Goal: Task Accomplishment & Management: Manage account settings

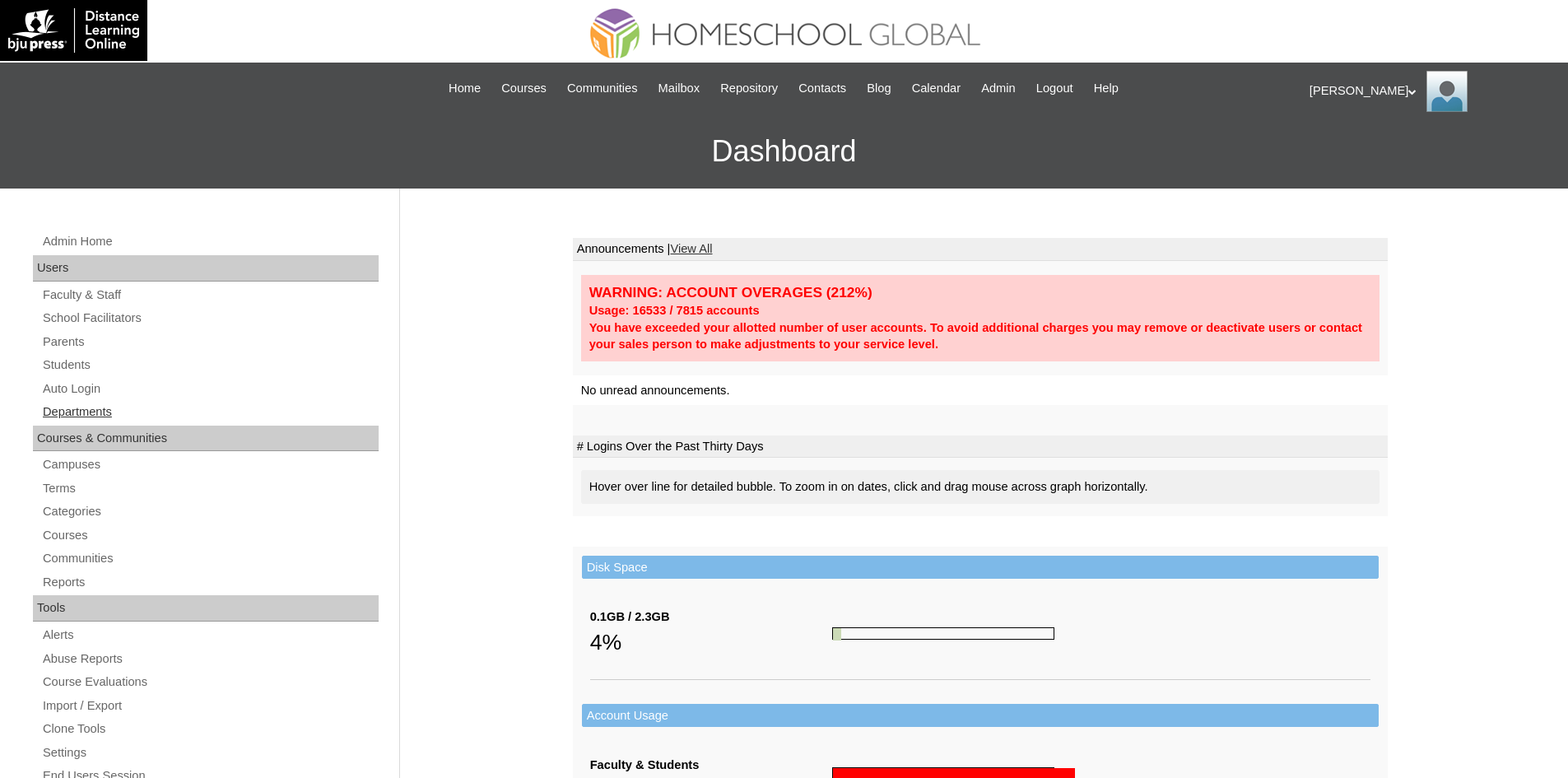
drag, startPoint x: 62, startPoint y: 370, endPoint x: 145, endPoint y: 419, distance: 96.4
click at [62, 369] on link "Students" at bounding box center [210, 365] width 338 height 20
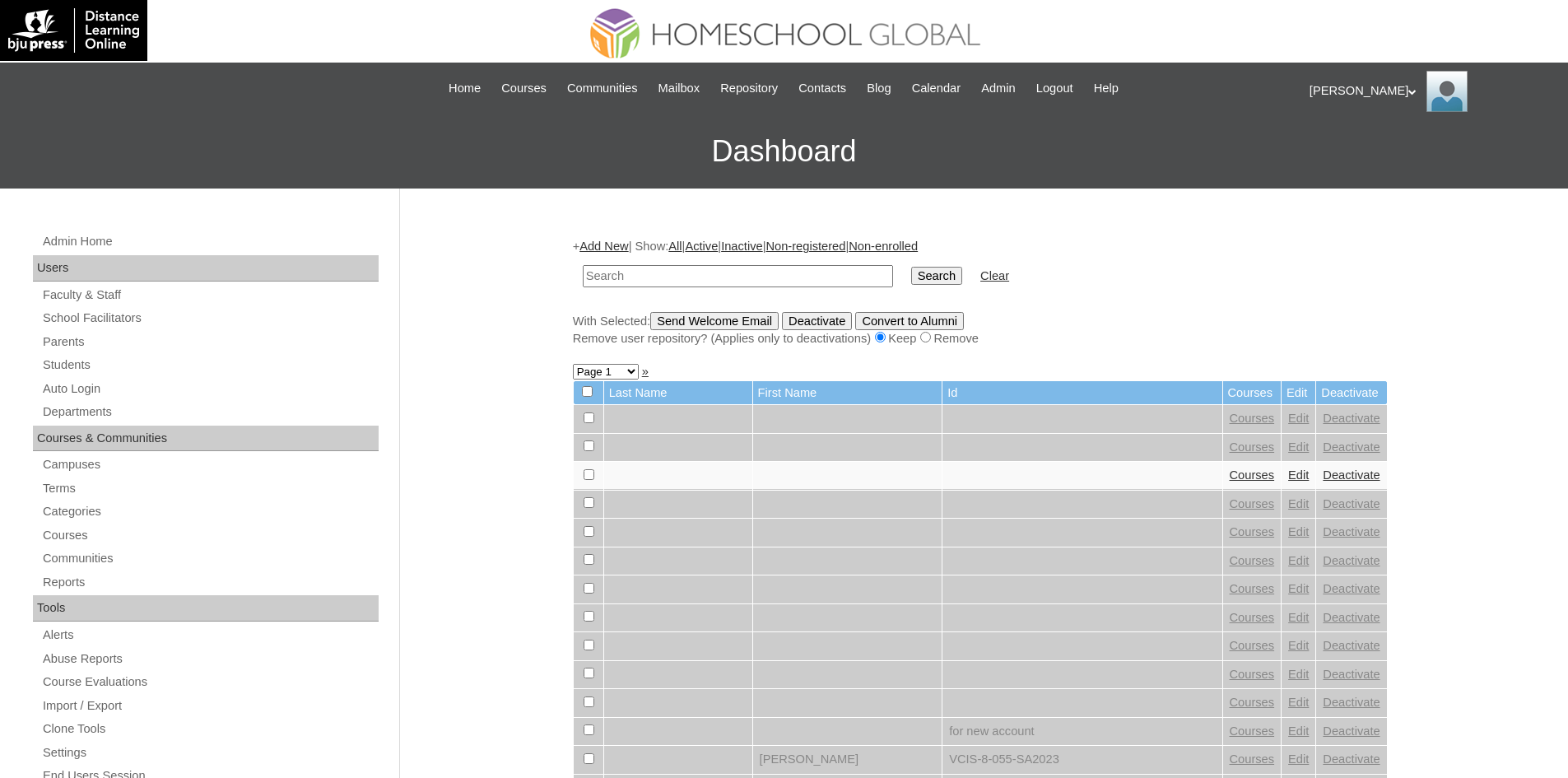
drag, startPoint x: 712, startPoint y: 267, endPoint x: 639, endPoint y: 288, distance: 76.0
paste input "MHS0126-TECHPH2024"
type input "MHS0126-TECHPH2024"
click at [911, 272] on input "Search" at bounding box center [936, 275] width 51 height 18
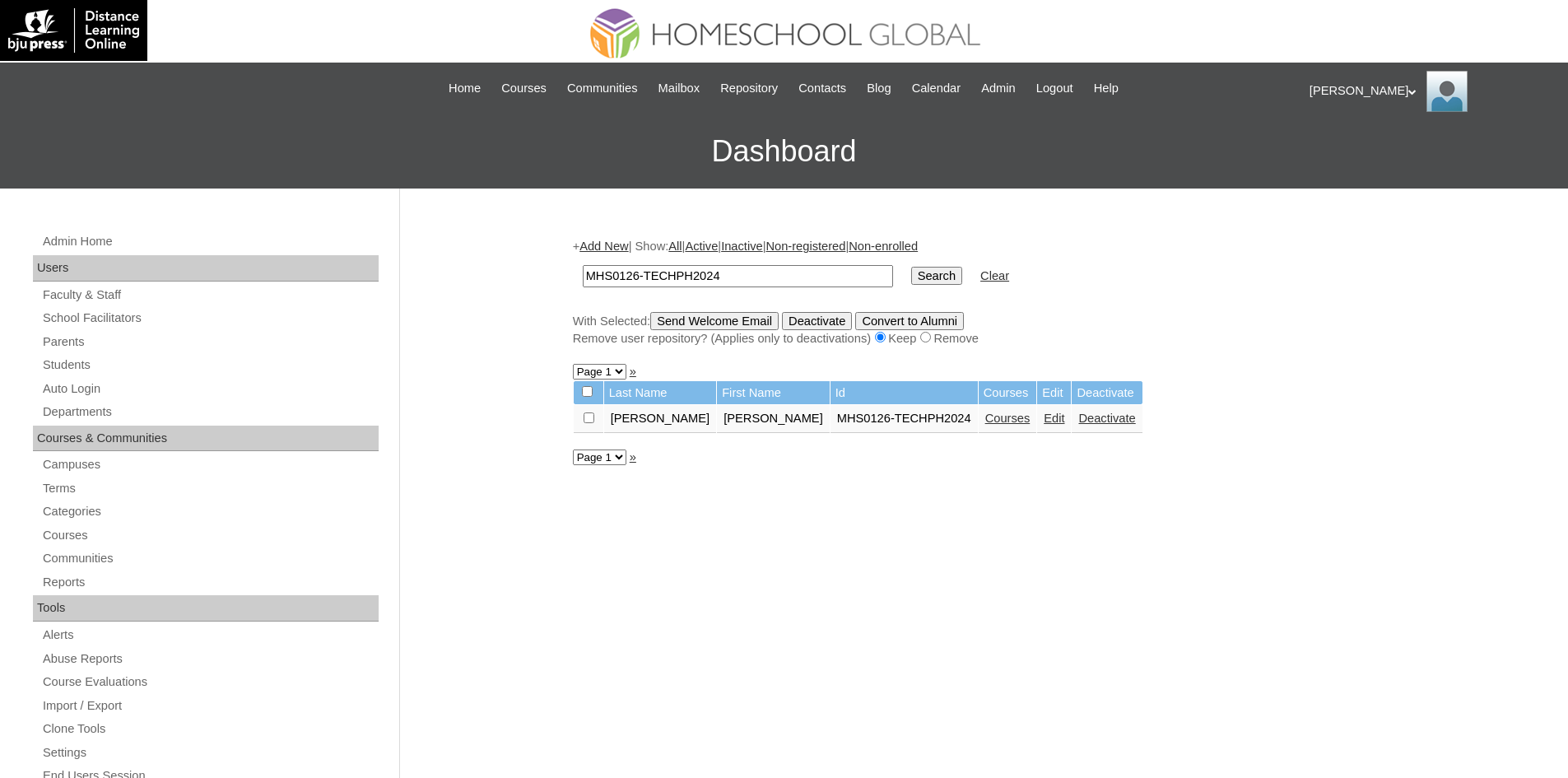
click at [1043, 421] on link "Edit" at bounding box center [1054, 419] width 20 height 14
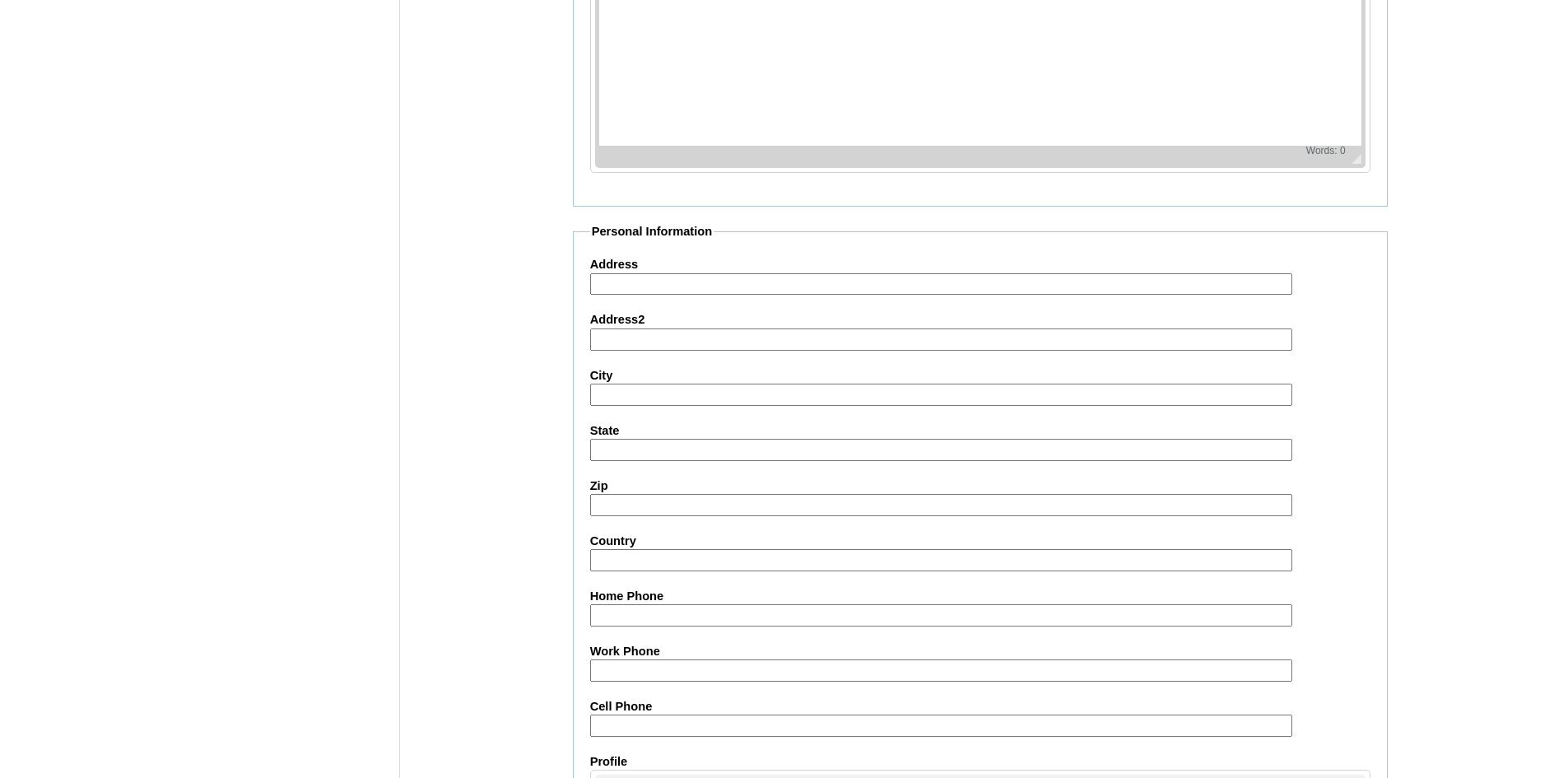
scroll to position [1731, 0]
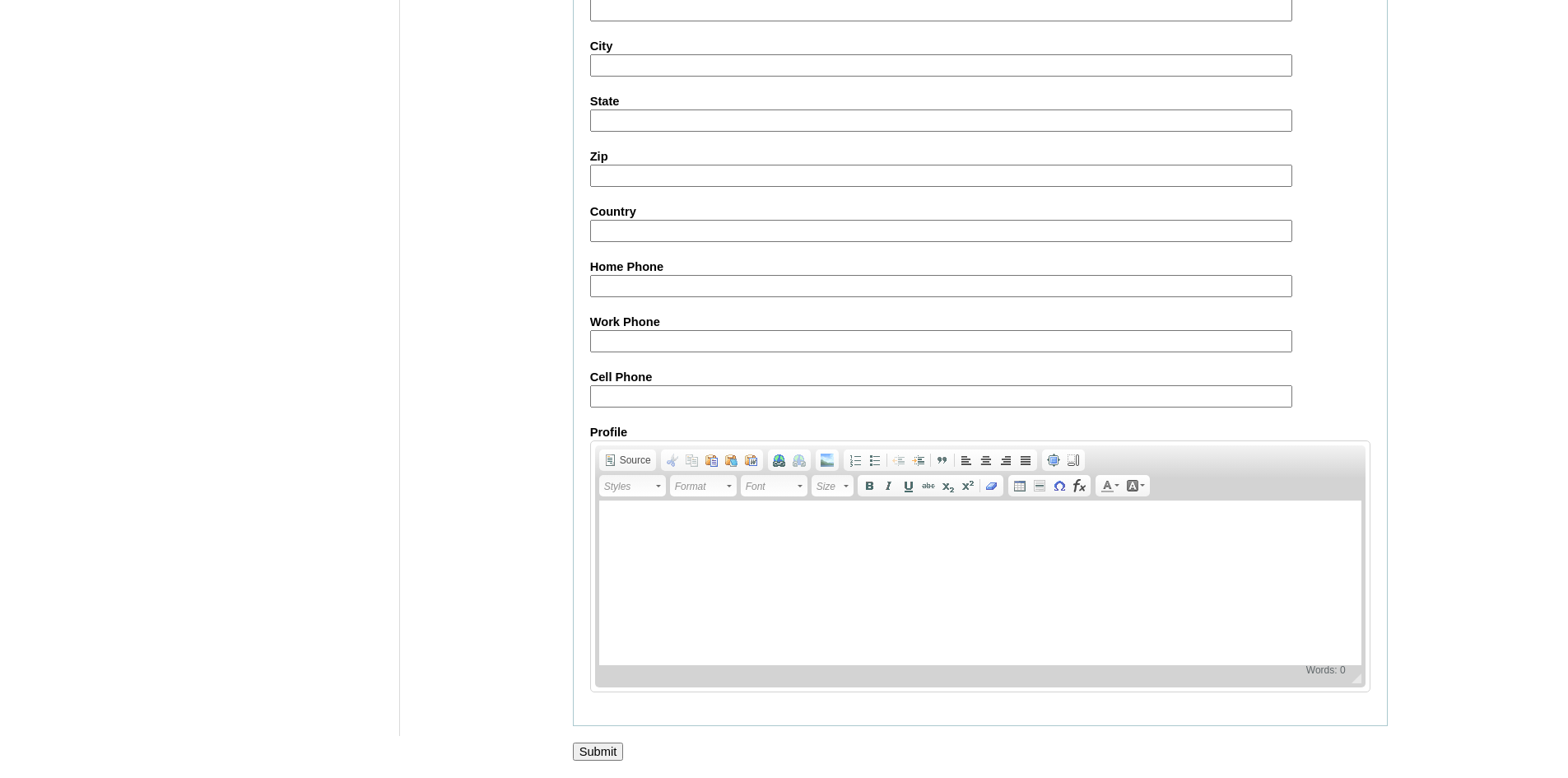
click at [594, 758] on input "Submit" at bounding box center [599, 752] width 51 height 18
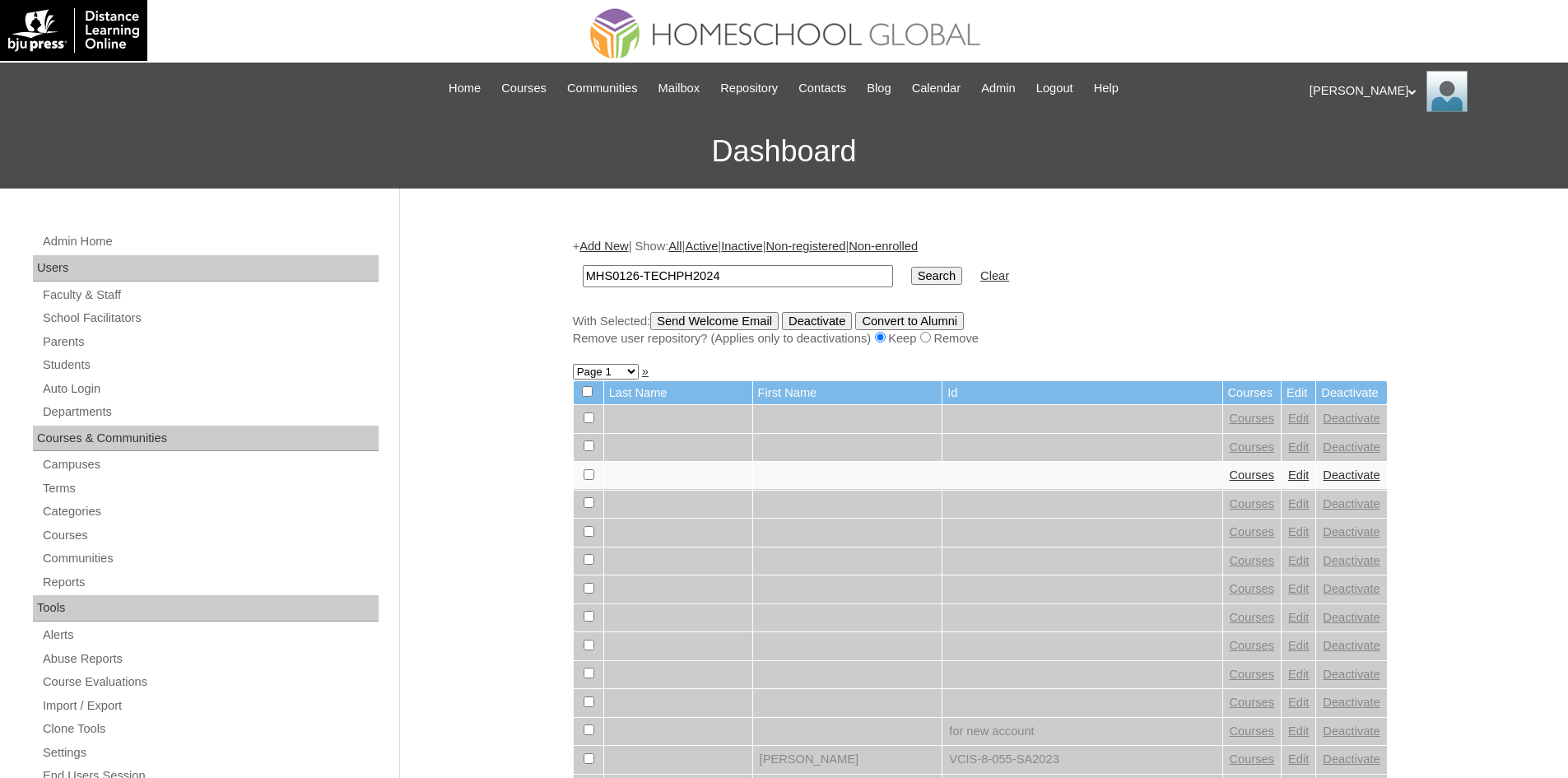
type input "MHS0126-TECHPH2024"
click at [903, 265] on td "Search" at bounding box center [937, 276] width 68 height 39
click at [911, 267] on input "Search" at bounding box center [936, 275] width 51 height 18
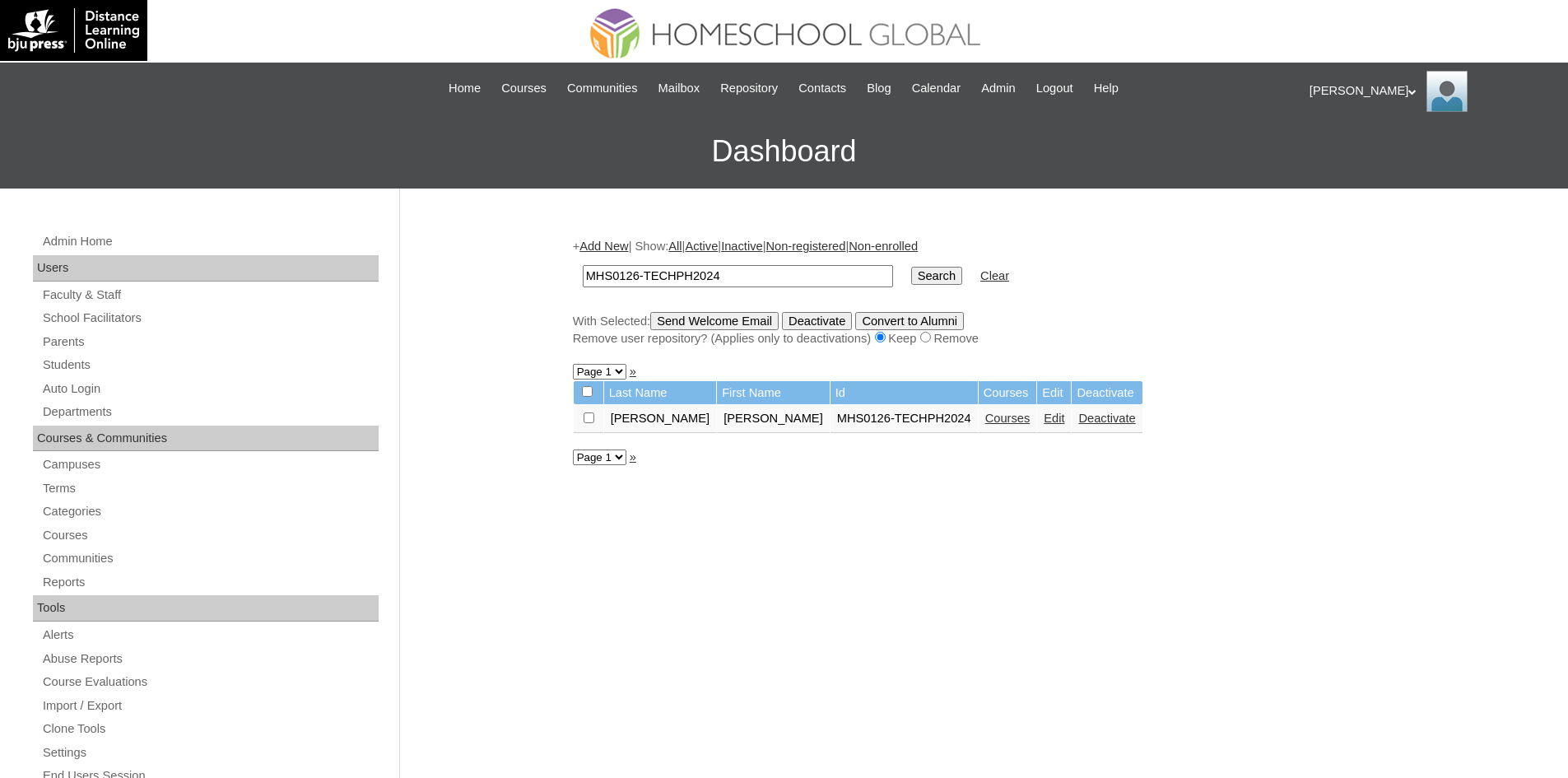
click at [986, 419] on link "Courses" at bounding box center [1008, 419] width 45 height 14
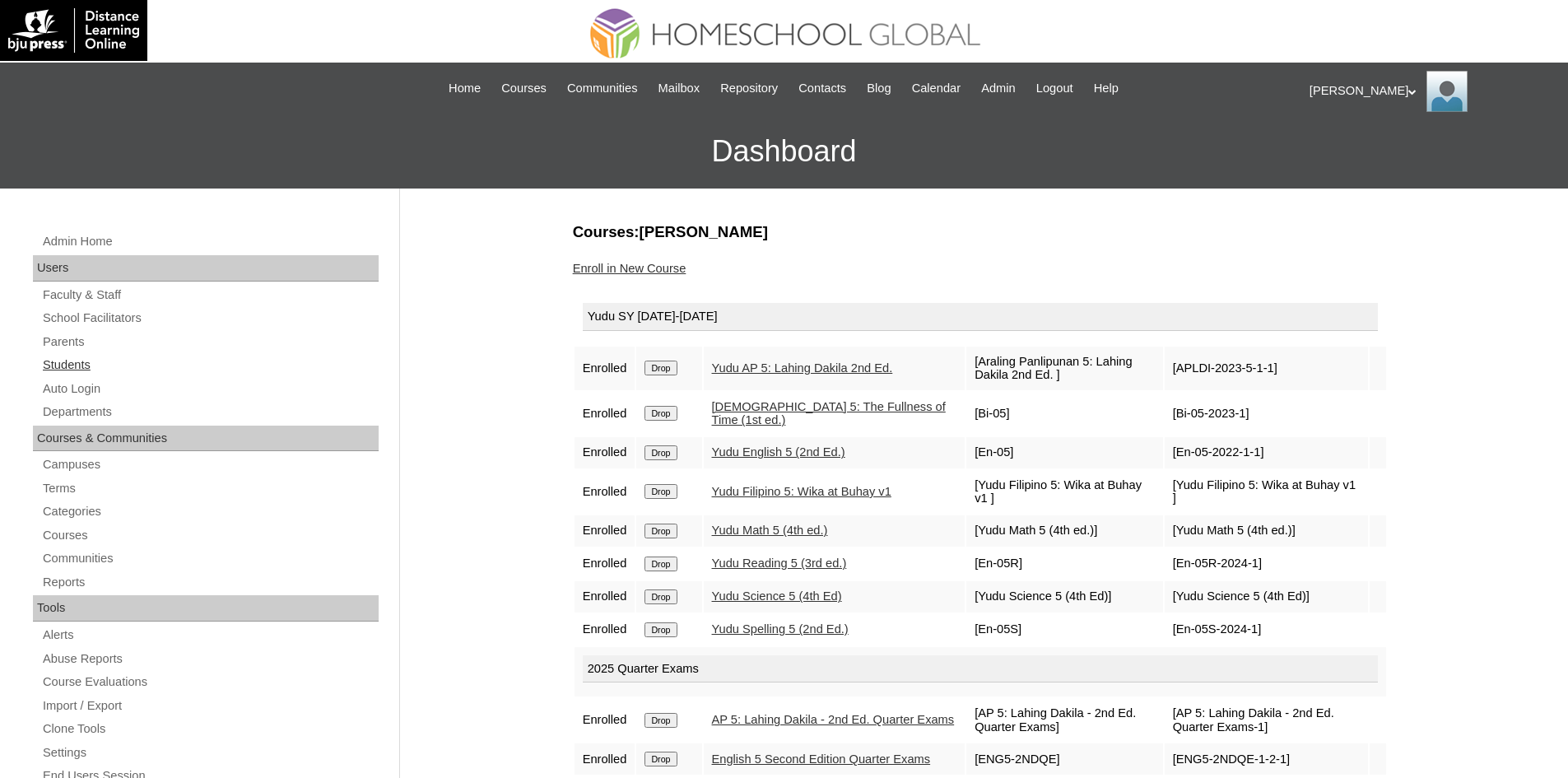
click at [67, 366] on link "Students" at bounding box center [210, 365] width 338 height 20
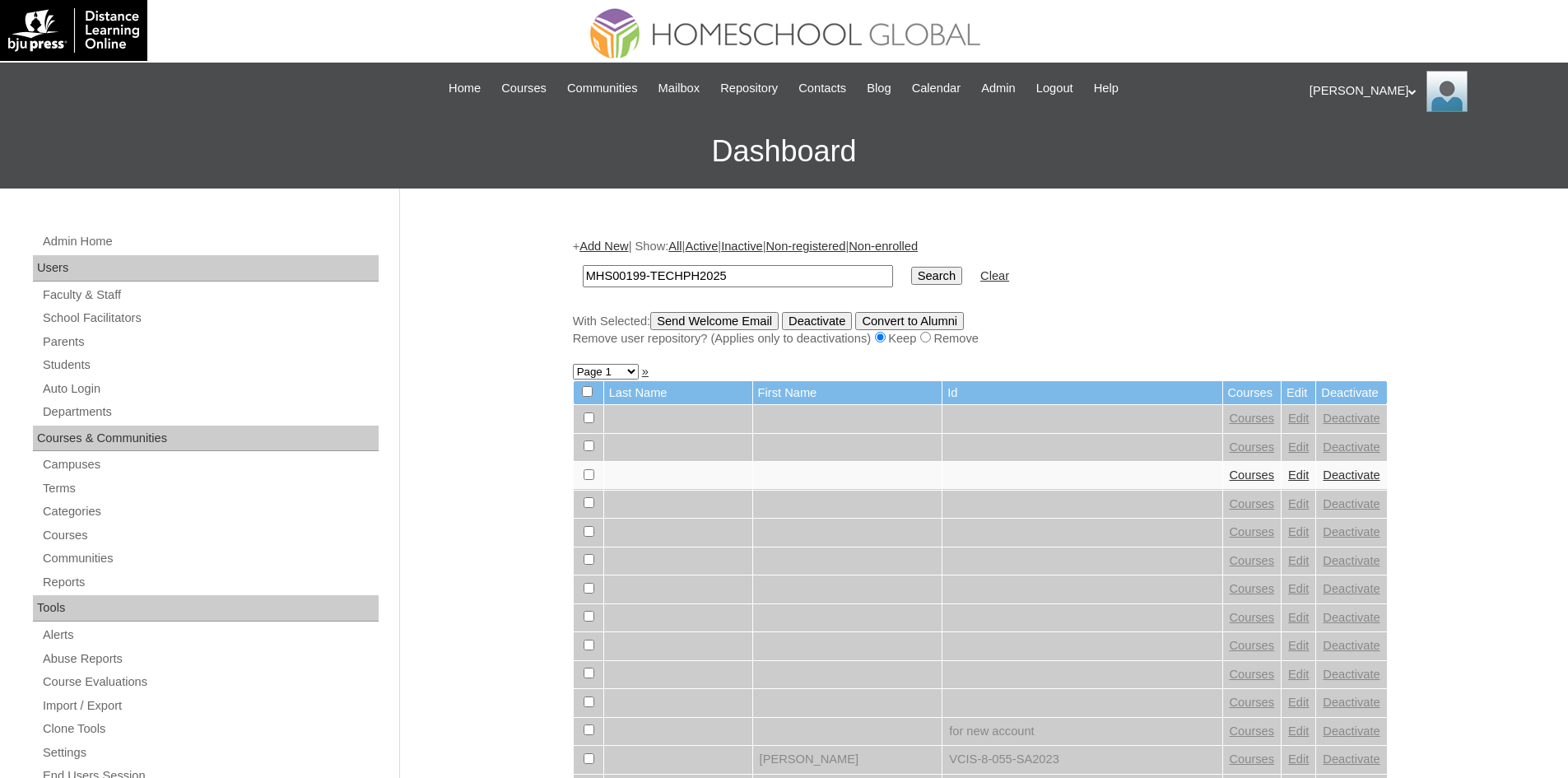
type input "MHS00199-TECHPH2025"
click at [911, 273] on input "Search" at bounding box center [936, 275] width 51 height 18
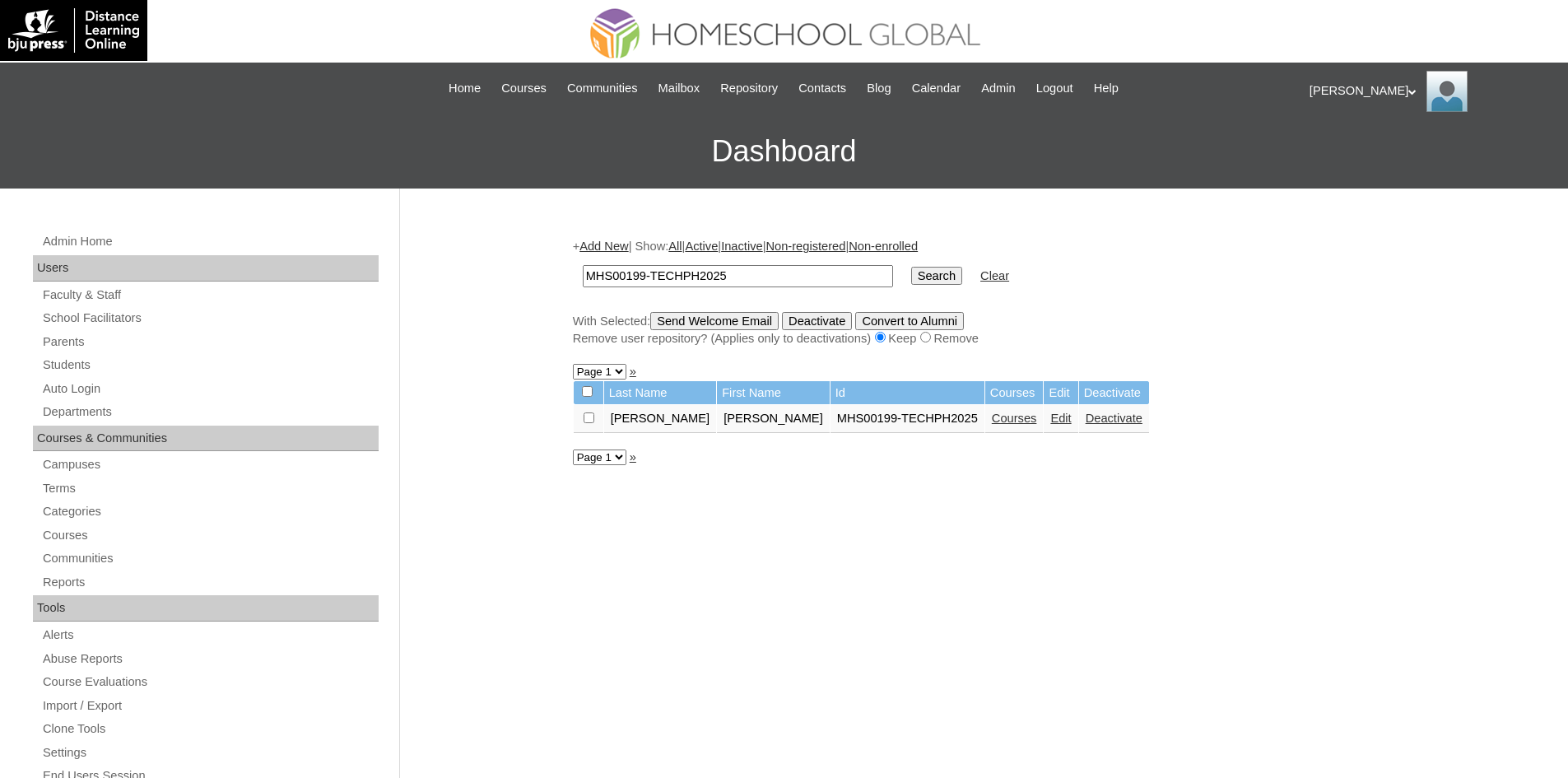
click at [1050, 415] on link "Edit" at bounding box center [1060, 419] width 20 height 14
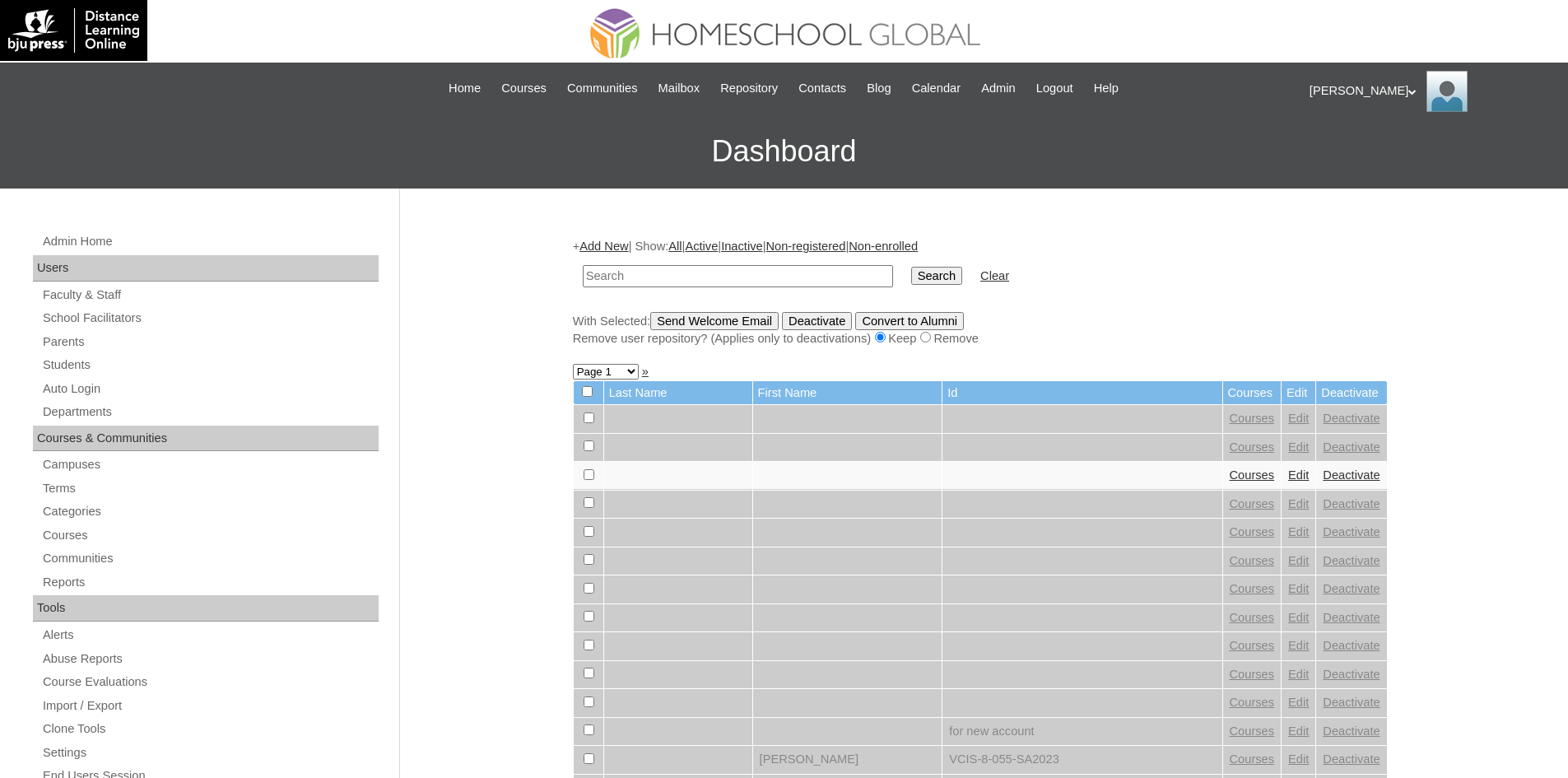
click at [718, 284] on input "text" at bounding box center [738, 276] width 311 height 22
type input "MHS00199-TECHPH2025"
click at [911, 278] on input "Search" at bounding box center [936, 275] width 51 height 18
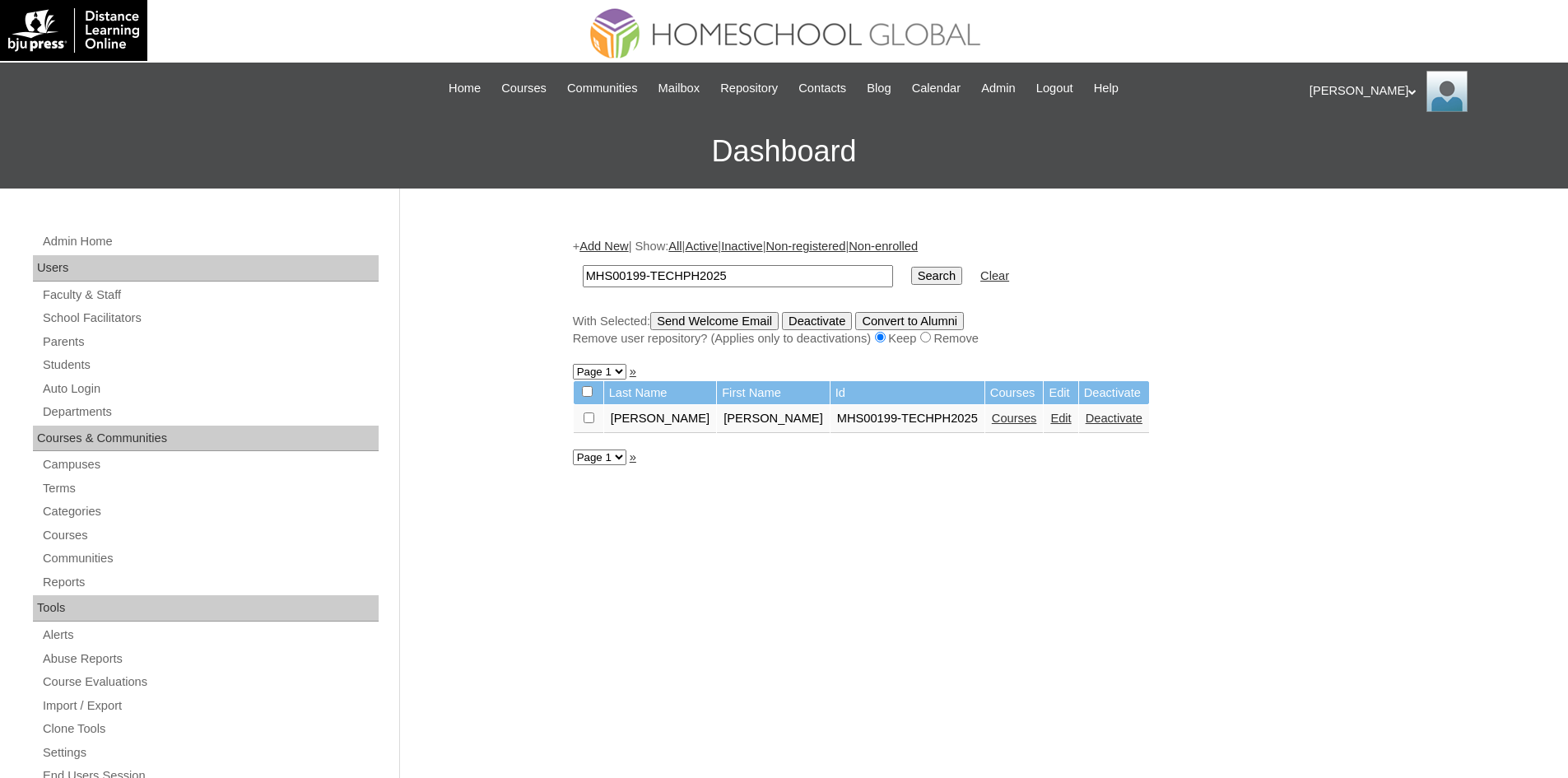
click at [992, 425] on link "Courses" at bounding box center [1014, 419] width 45 height 14
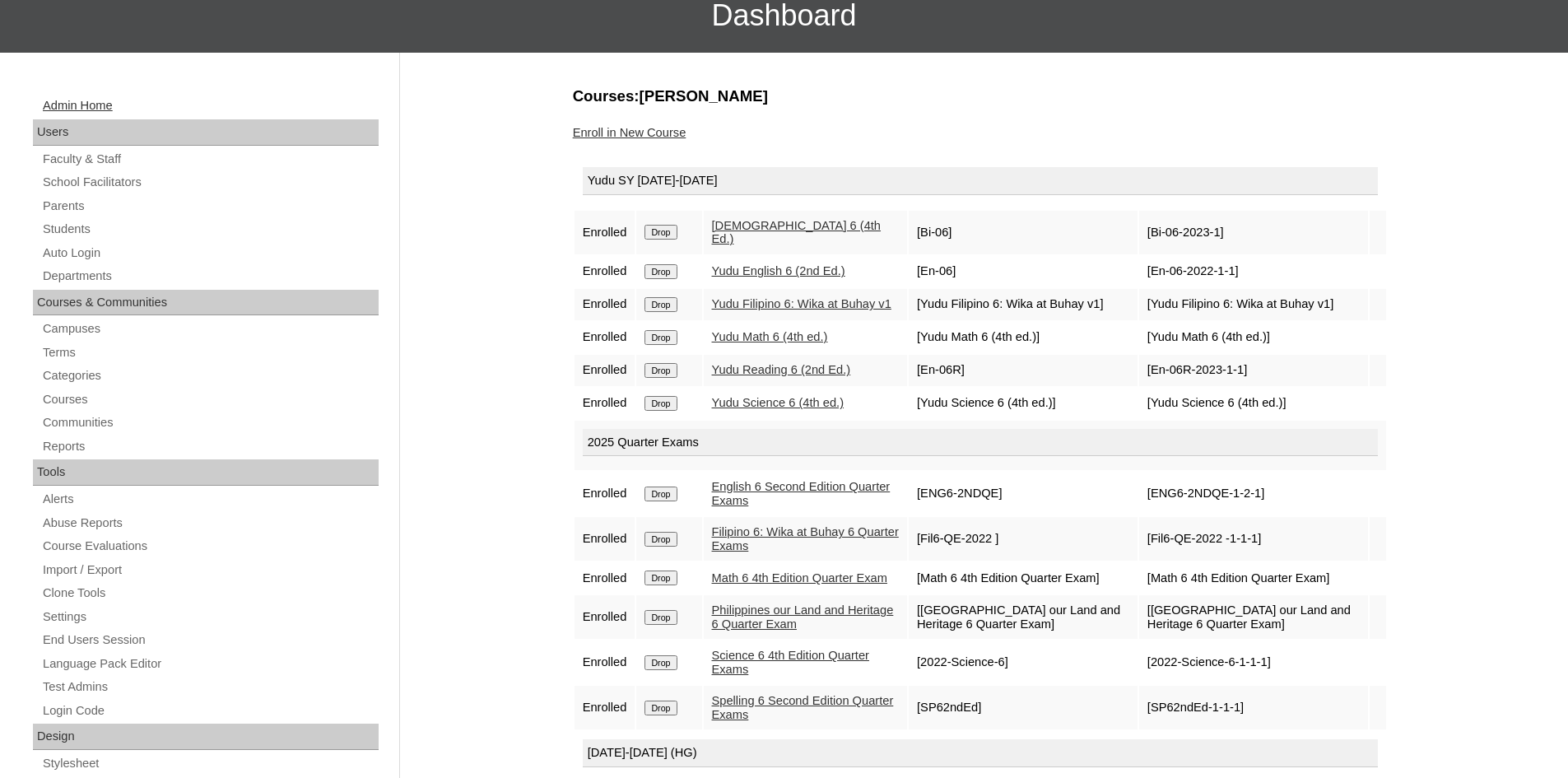
scroll to position [69, 0]
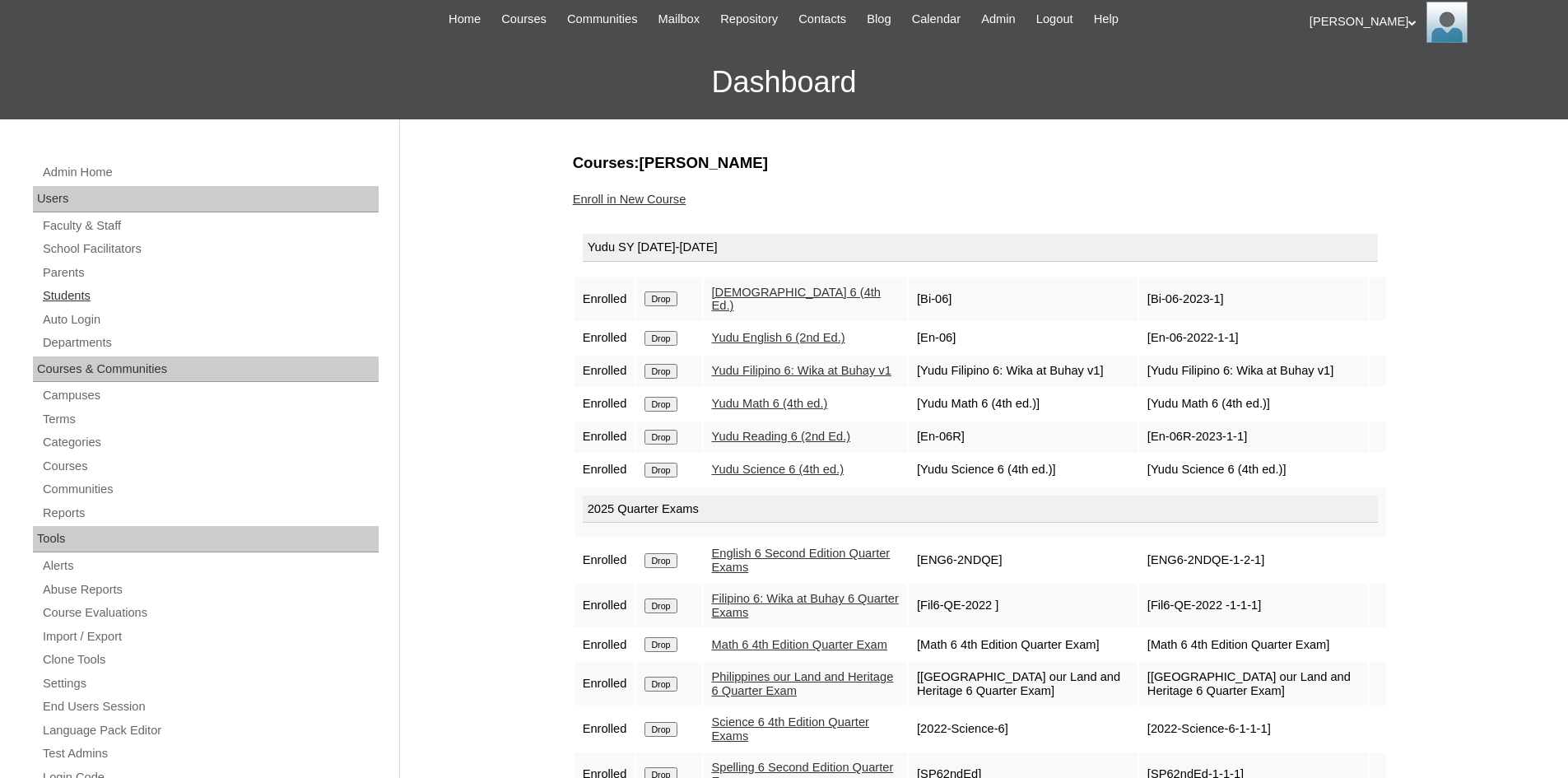
click at [83, 298] on link "Students" at bounding box center [210, 296] width 338 height 20
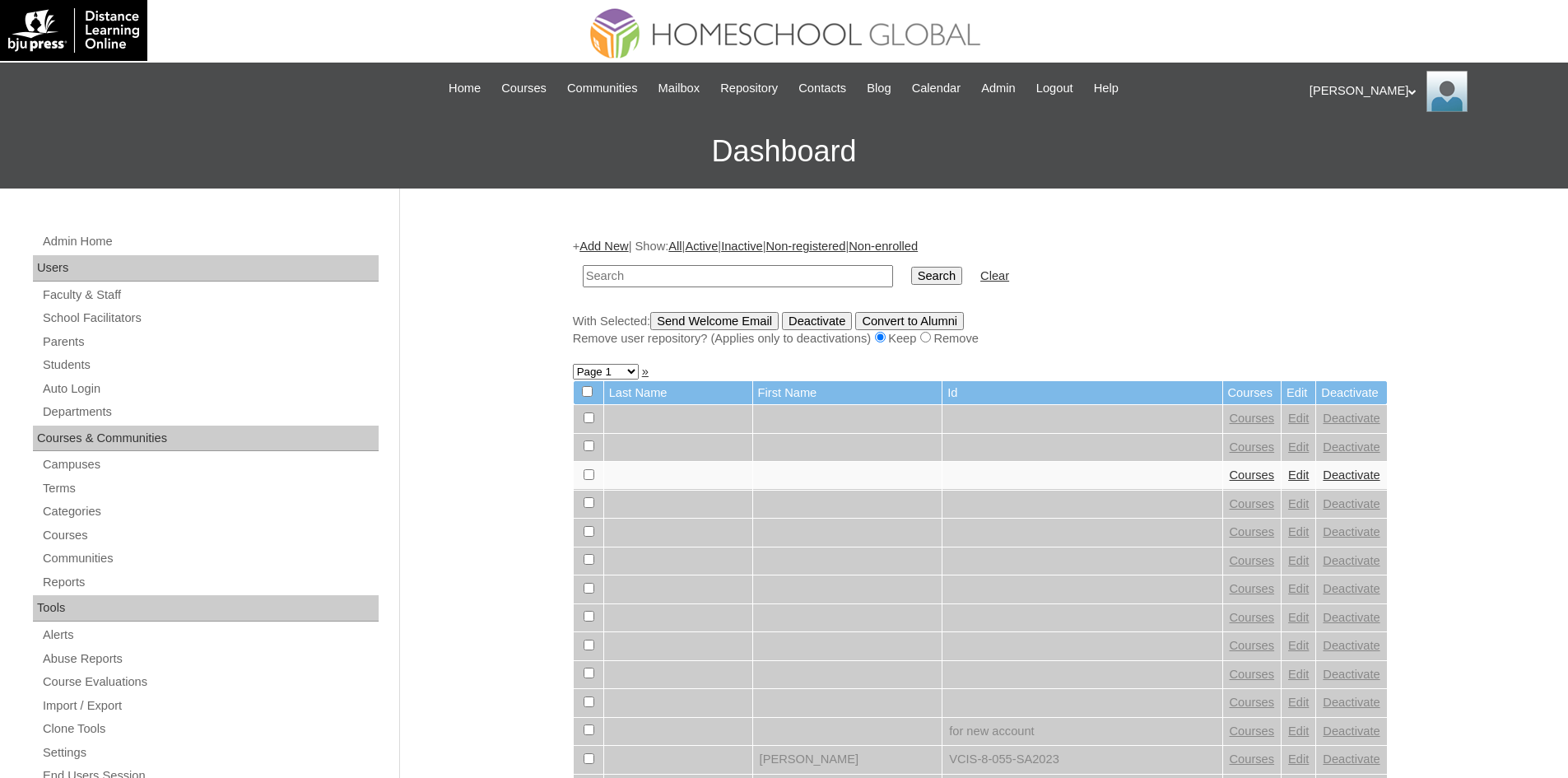
drag, startPoint x: 0, startPoint y: 0, endPoint x: 759, endPoint y: 277, distance: 808.0
type input "MHS009244-TECHPH2020"
click at [911, 272] on input "Search" at bounding box center [936, 275] width 51 height 18
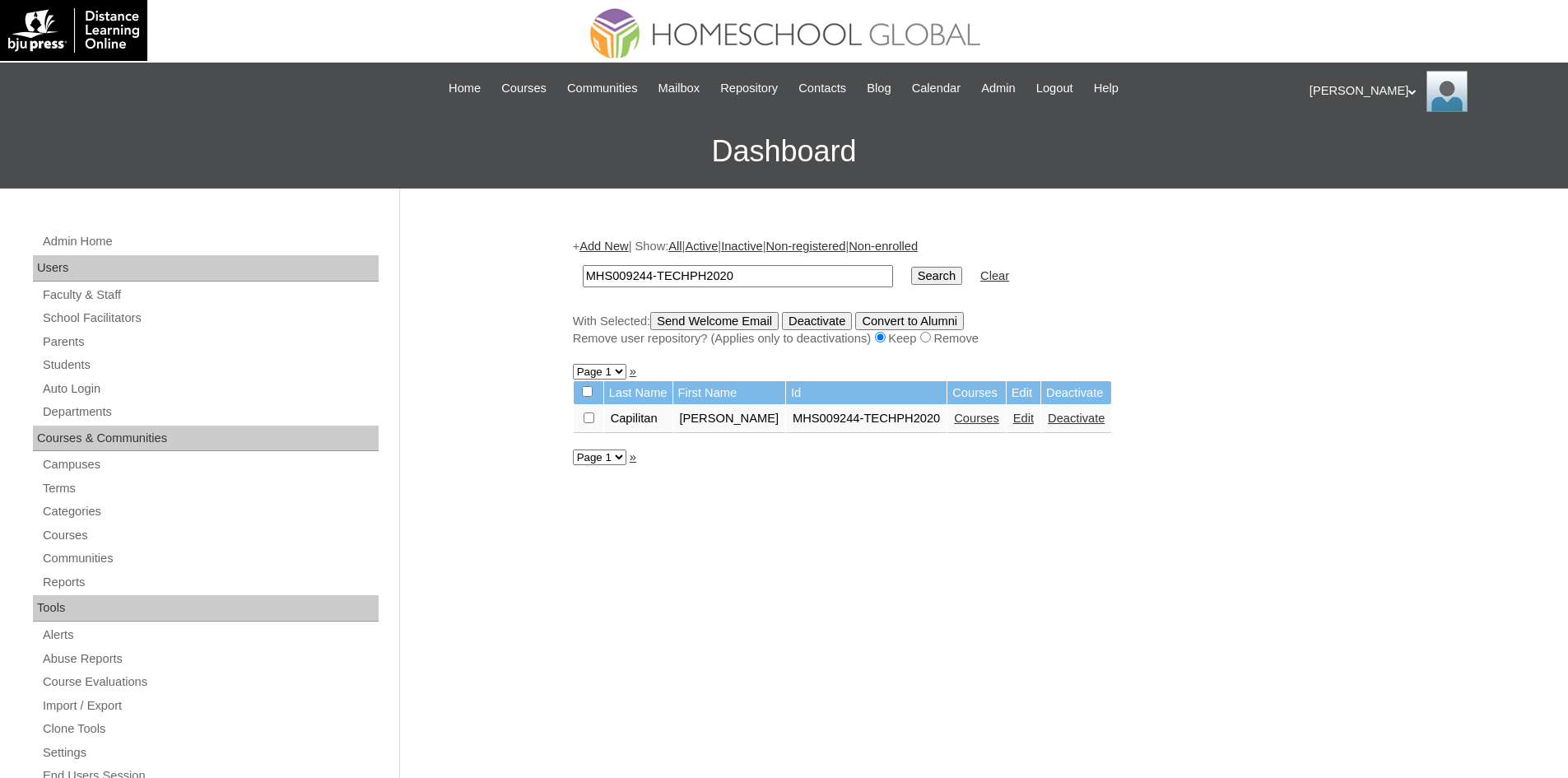
click at [1013, 418] on link "Edit" at bounding box center [1023, 419] width 20 height 14
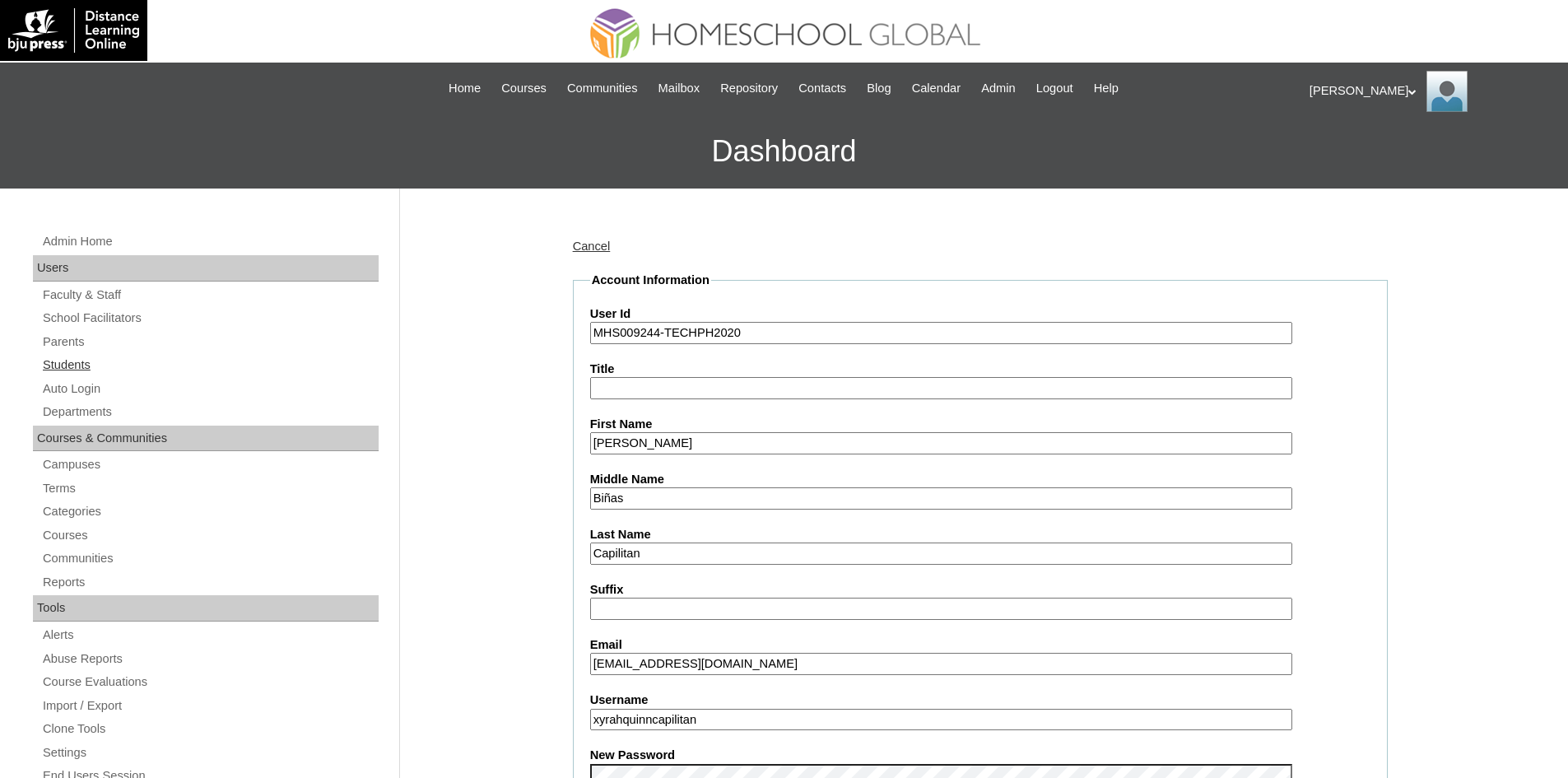
click at [88, 365] on link "Students" at bounding box center [210, 365] width 338 height 20
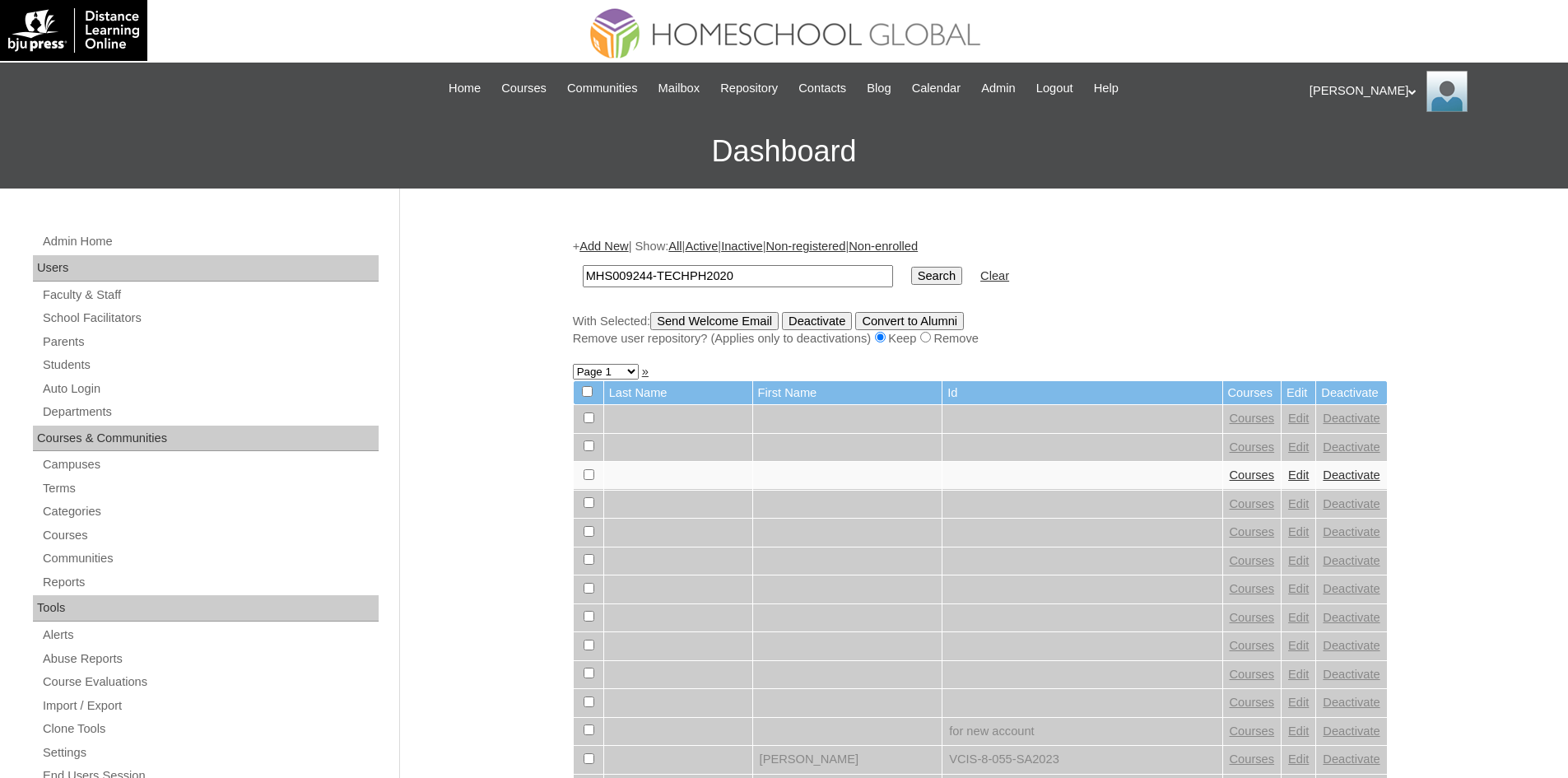
type input "MHS009244-TECHPH2020"
click at [911, 278] on input "Search" at bounding box center [936, 275] width 51 height 18
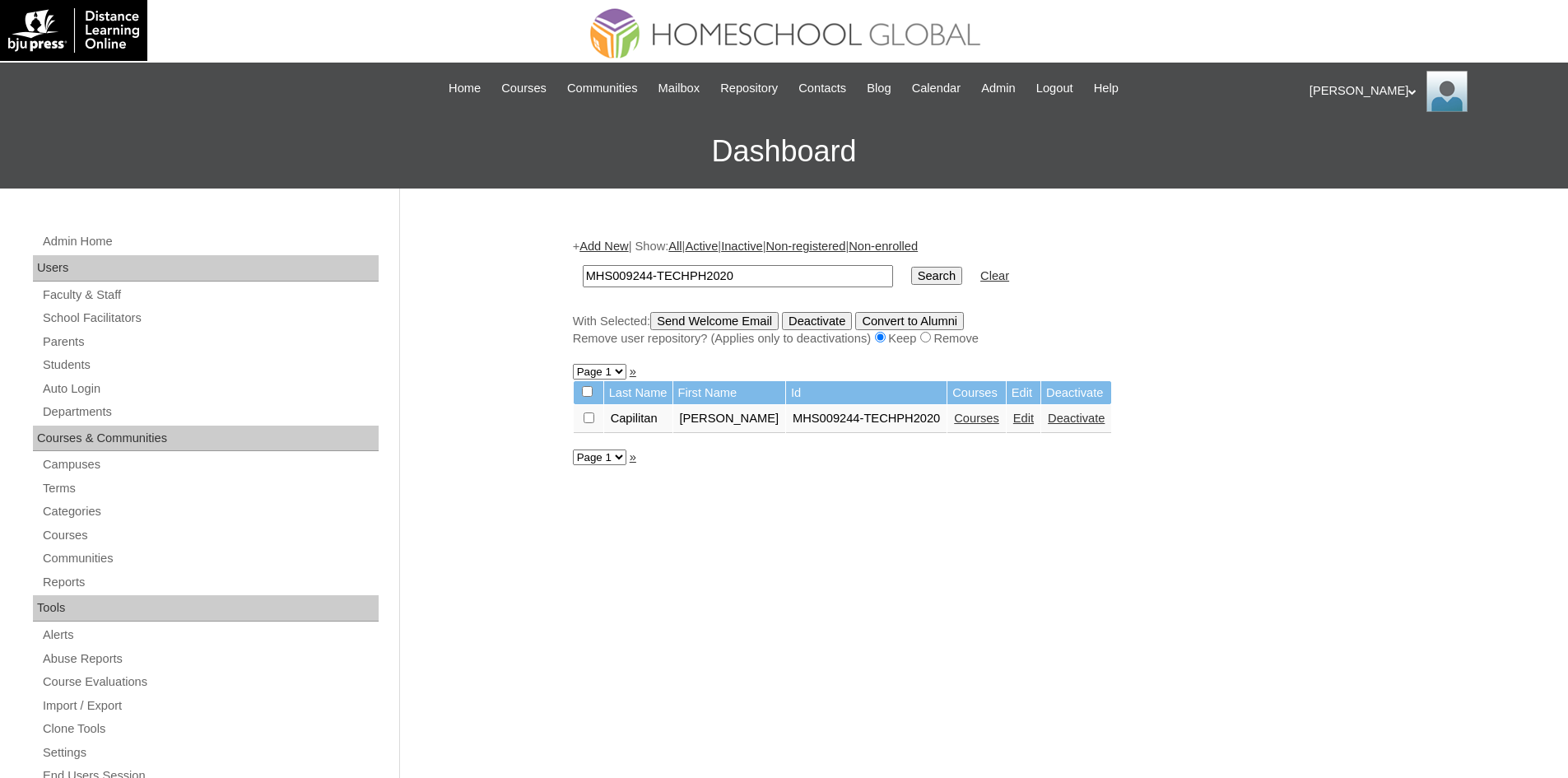
click at [963, 419] on link "Courses" at bounding box center [976, 419] width 45 height 14
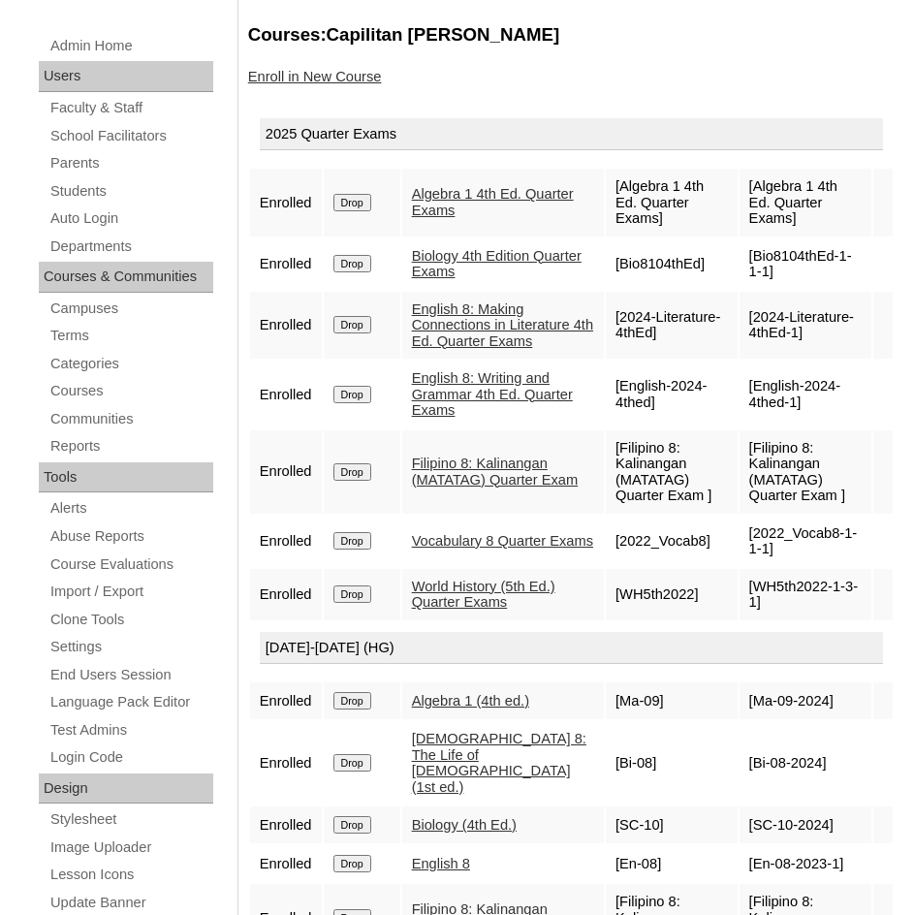
scroll to position [291, 0]
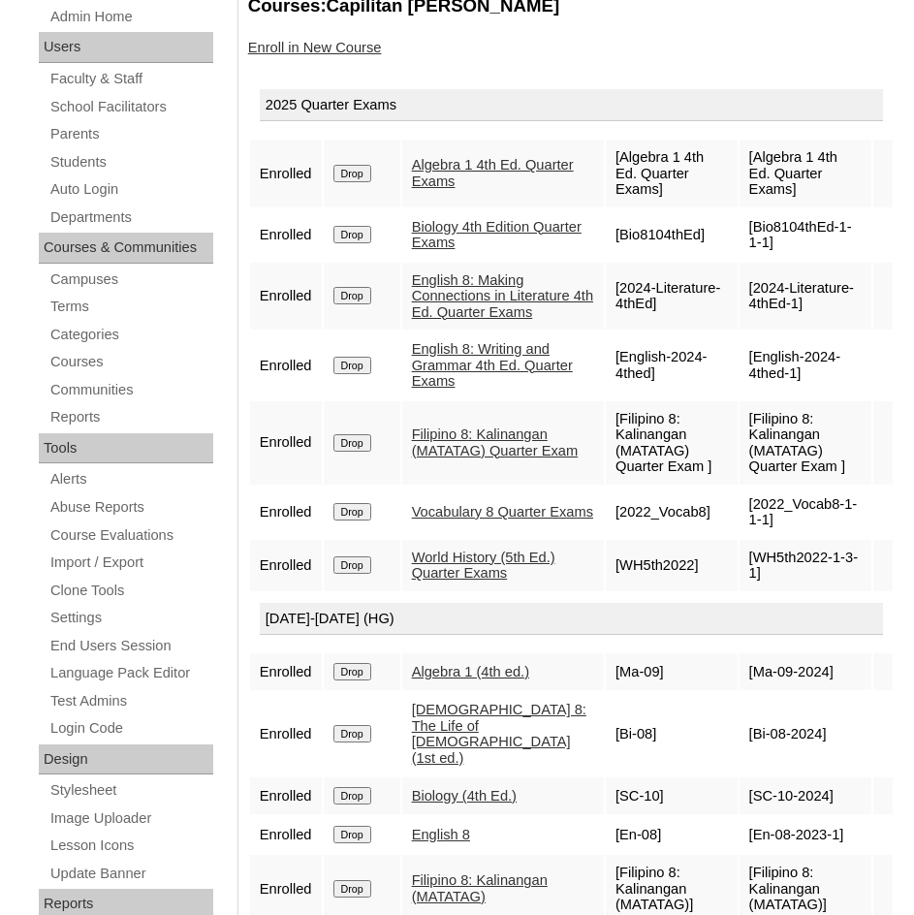
click at [370, 507] on input "Drop" at bounding box center [353, 511] width 38 height 17
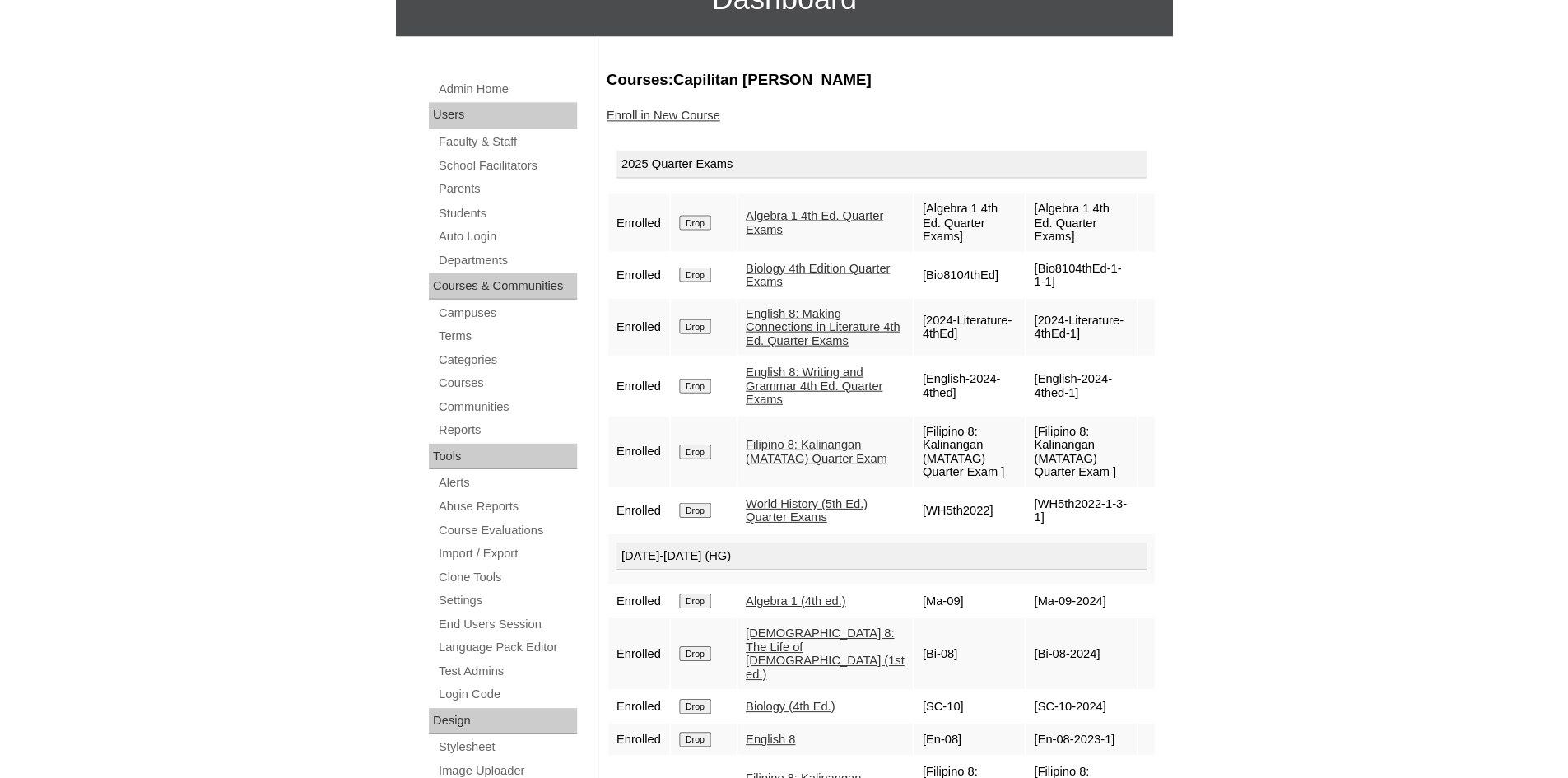
scroll to position [90, 0]
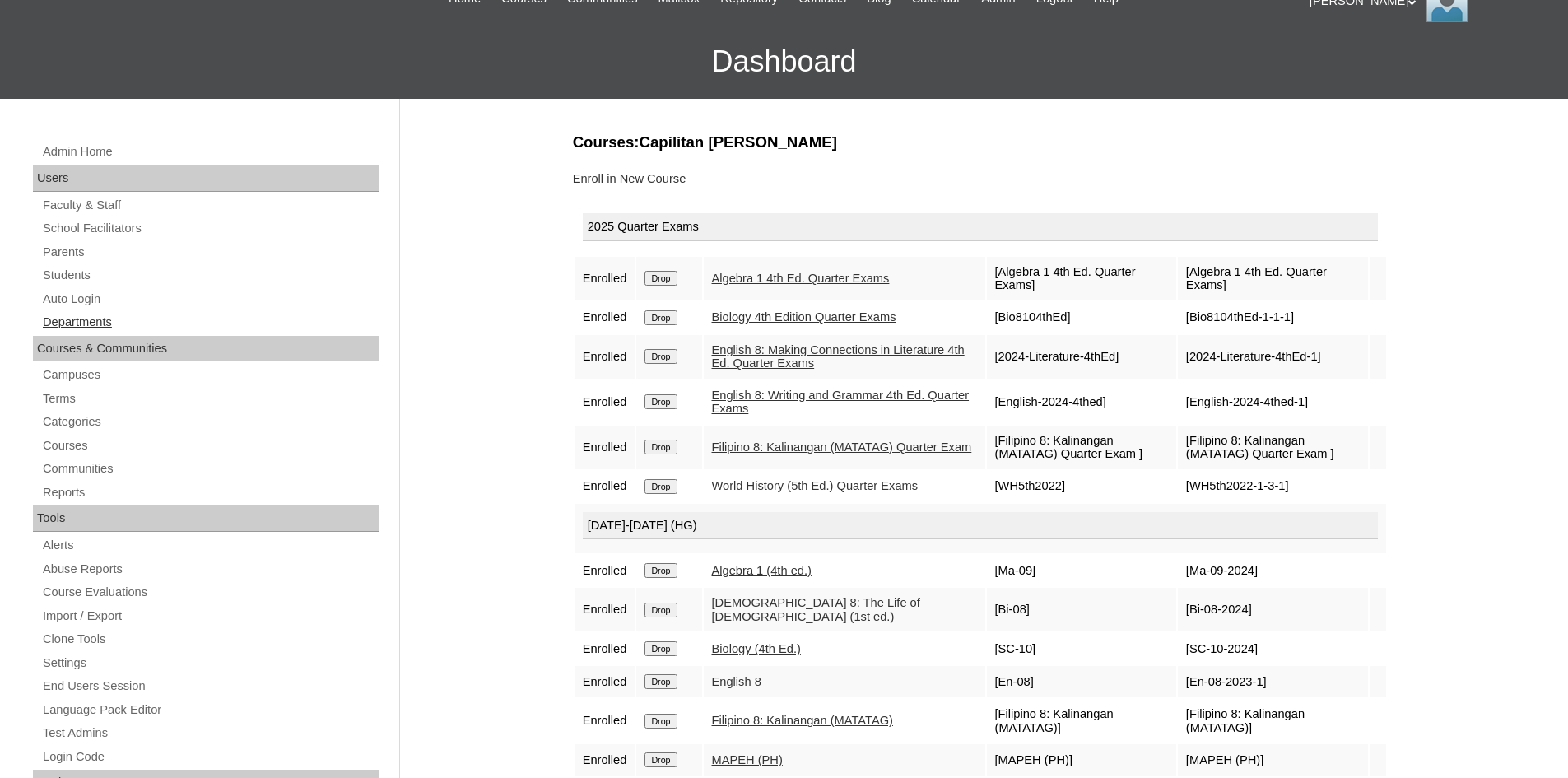
drag, startPoint x: 72, startPoint y: 273, endPoint x: 256, endPoint y: 329, distance: 192.3
click at [72, 273] on link "Students" at bounding box center [210, 275] width 338 height 20
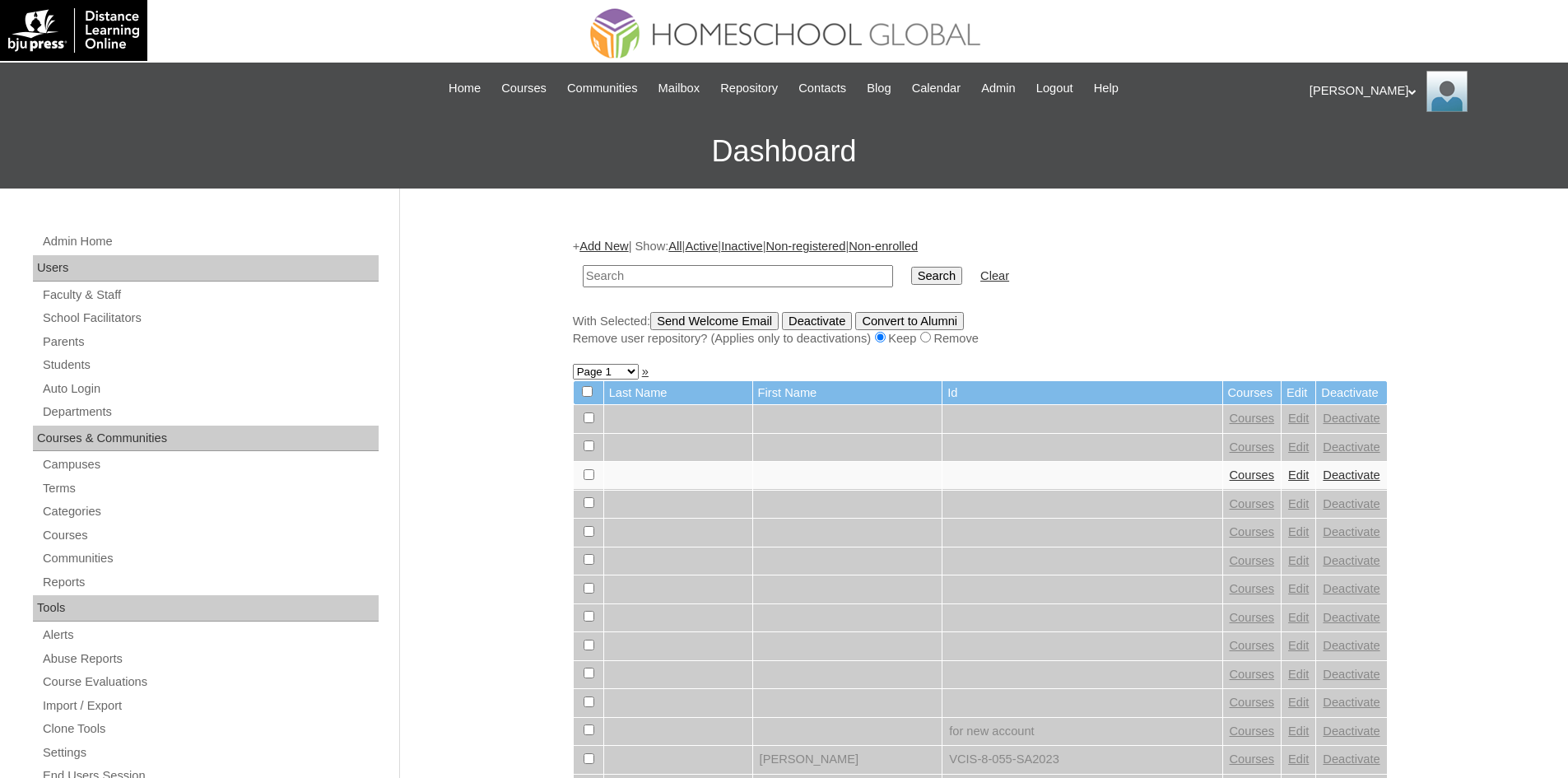
paste input "MHS00200-TECHPH2025"
type input "MHS00200-TECHPH2025"
click at [911, 277] on input "Search" at bounding box center [936, 275] width 51 height 18
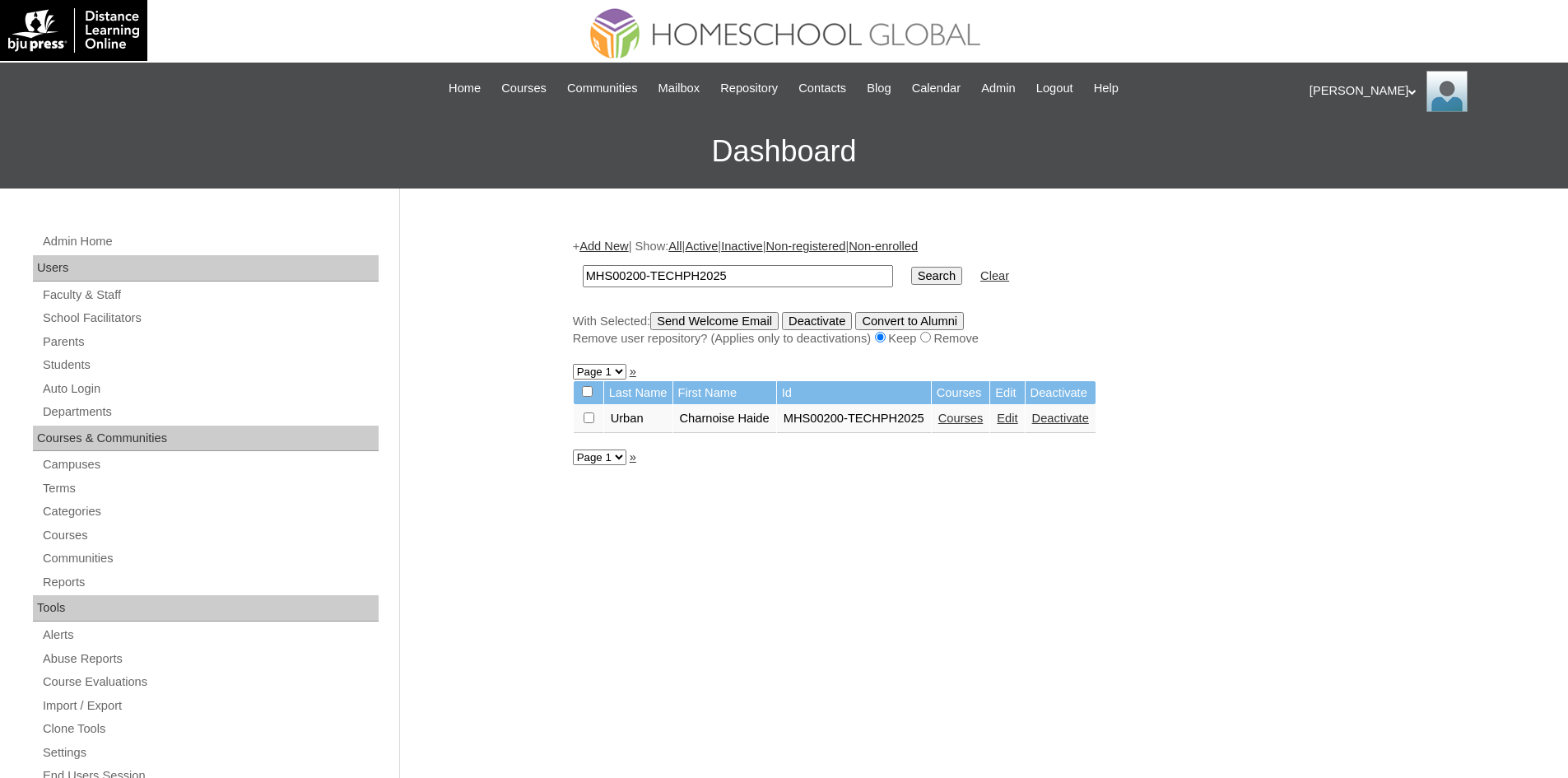
click at [1010, 420] on link "Edit" at bounding box center [1007, 419] width 20 height 14
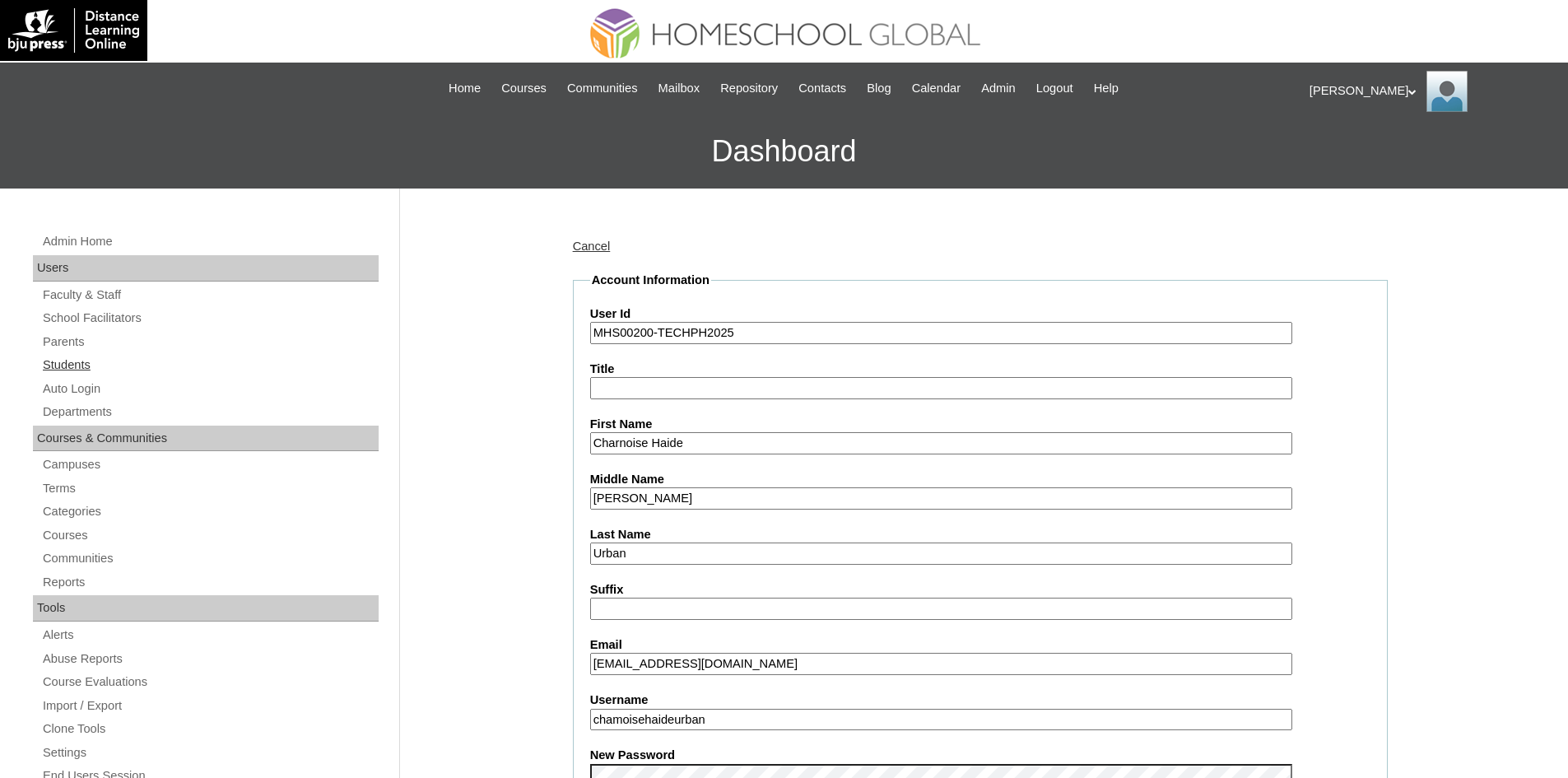
click at [53, 369] on link "Students" at bounding box center [210, 365] width 338 height 20
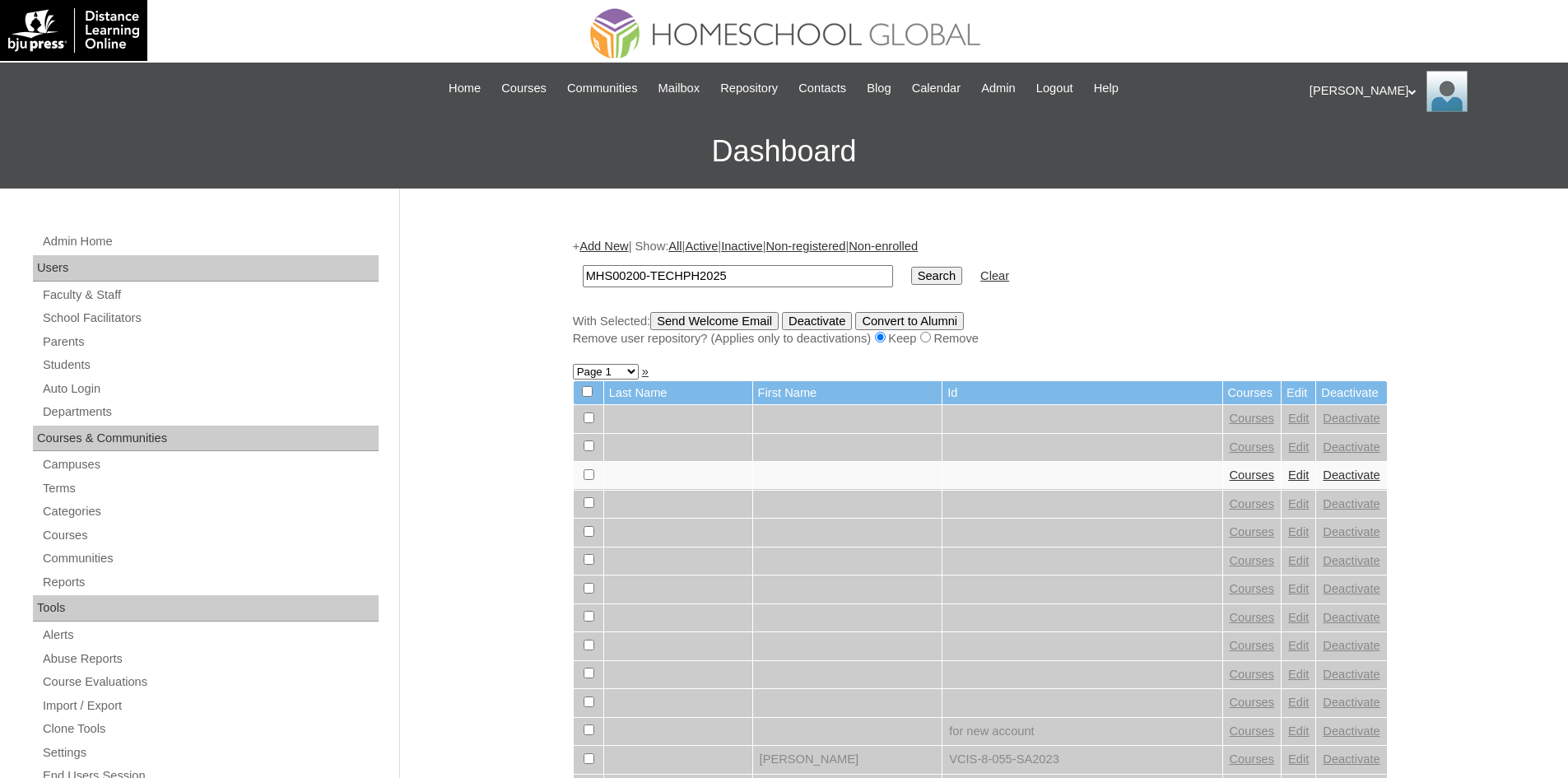
type input "MHS00200-TECHPH2025"
click at [911, 276] on input "Search" at bounding box center [936, 275] width 51 height 18
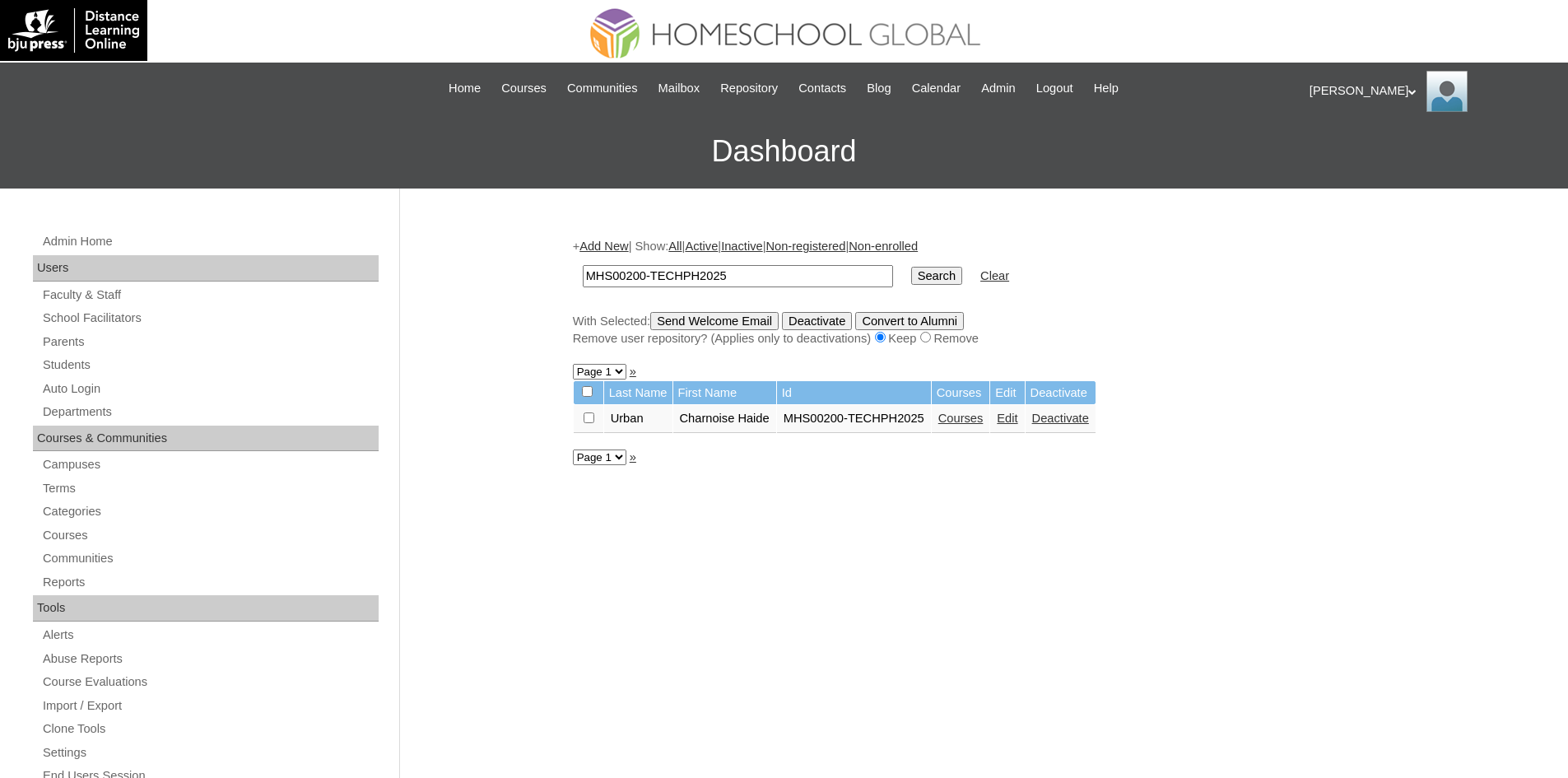
click at [1009, 415] on link "Edit" at bounding box center [1007, 419] width 20 height 14
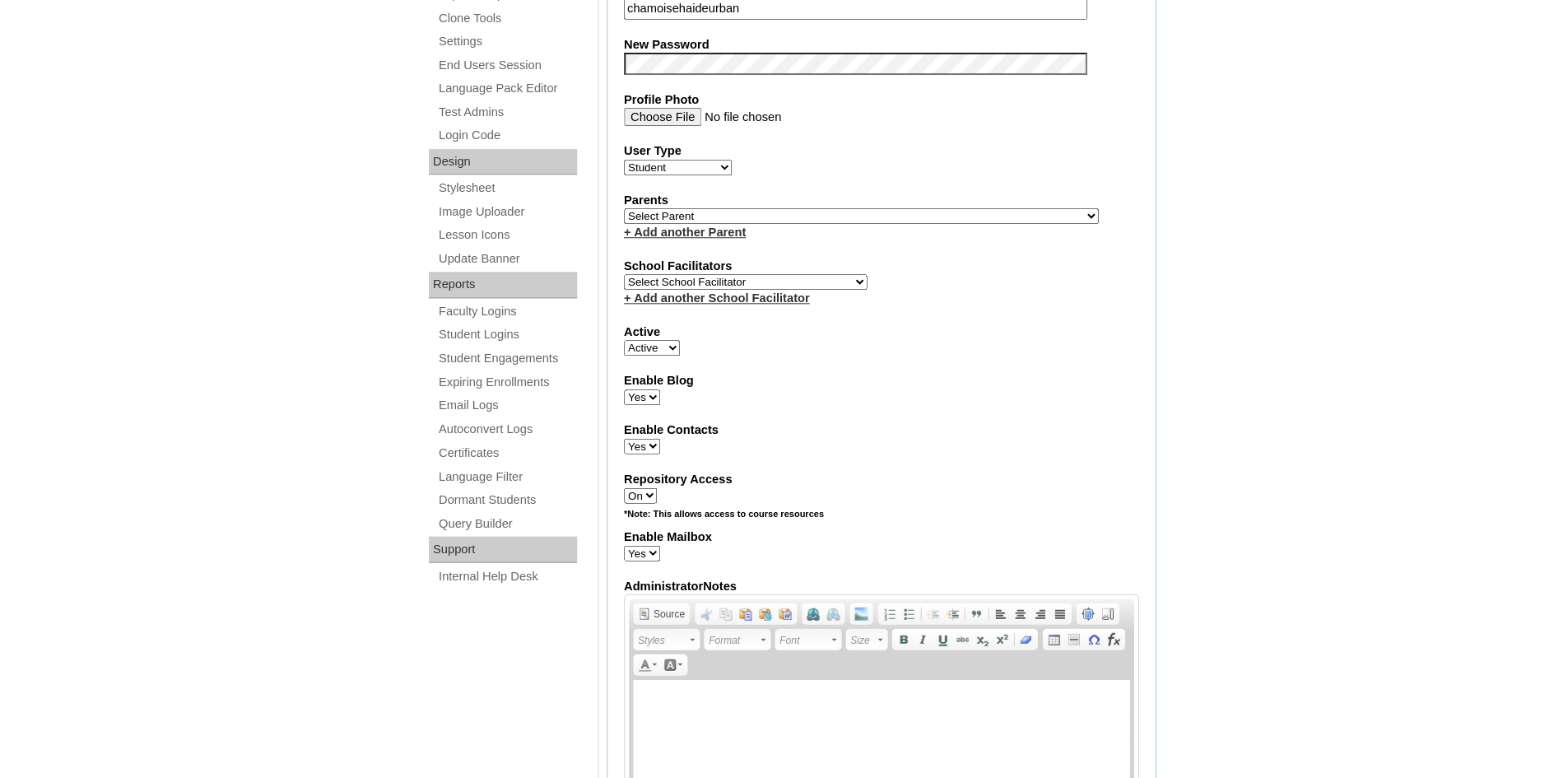
scroll to position [712, 0]
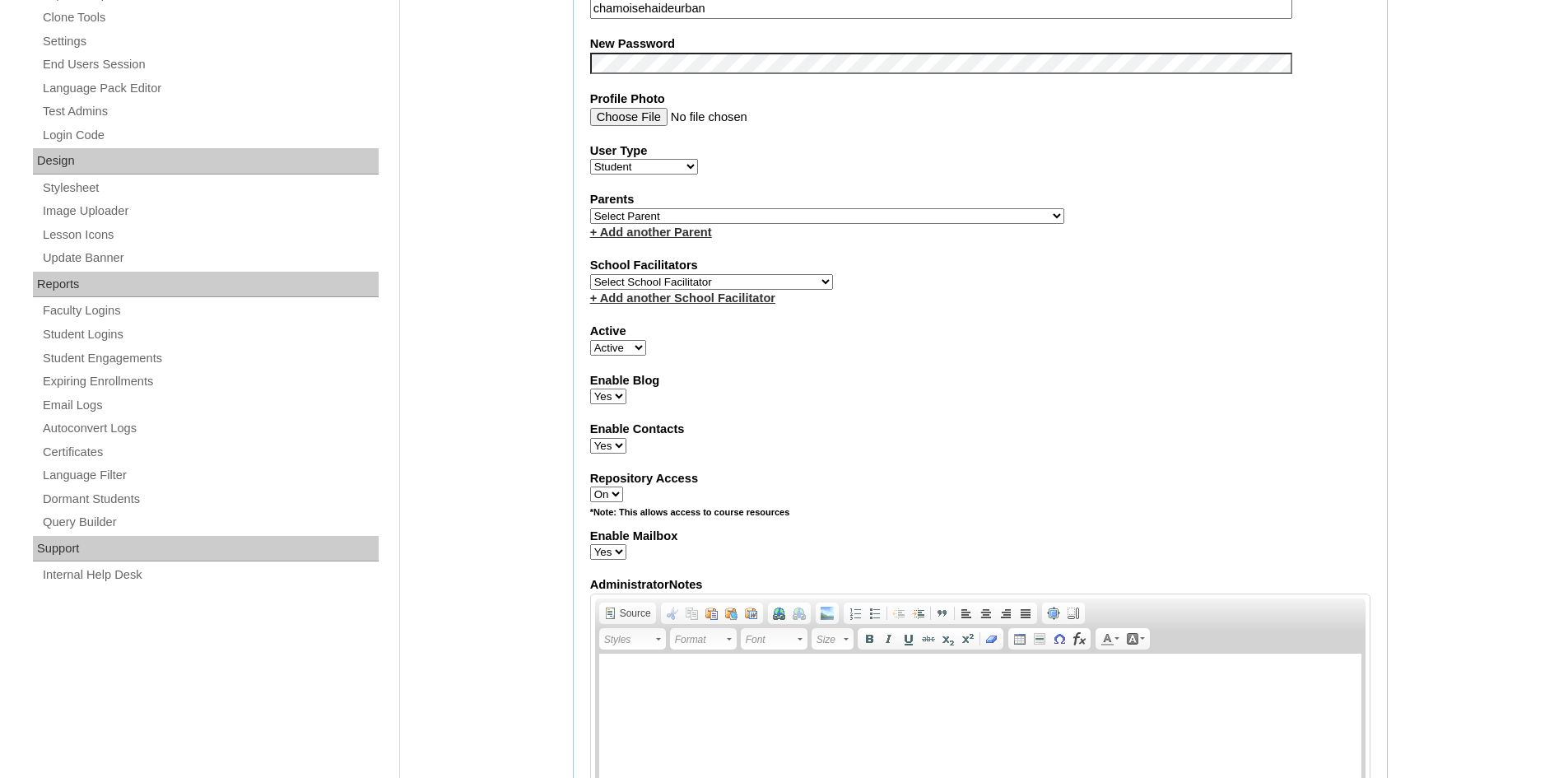
click at [719, 214] on select "Select Parent , , , , , , , , , , , , , , , , , , , , , , , , , , , , , , , , ,…" at bounding box center [827, 216] width 474 height 15
click at [737, 217] on select "Select Parent , , , , , , , , , , , , , , , , , , , , , , , , , , , , , , , , ,…" at bounding box center [827, 216] width 474 height 15
select select "43653"
click at [590, 208] on select "Select Parent , , , , , , , , , , , , , , , , , , , , , , , , , , , , , , , , ,…" at bounding box center [827, 216] width 474 height 15
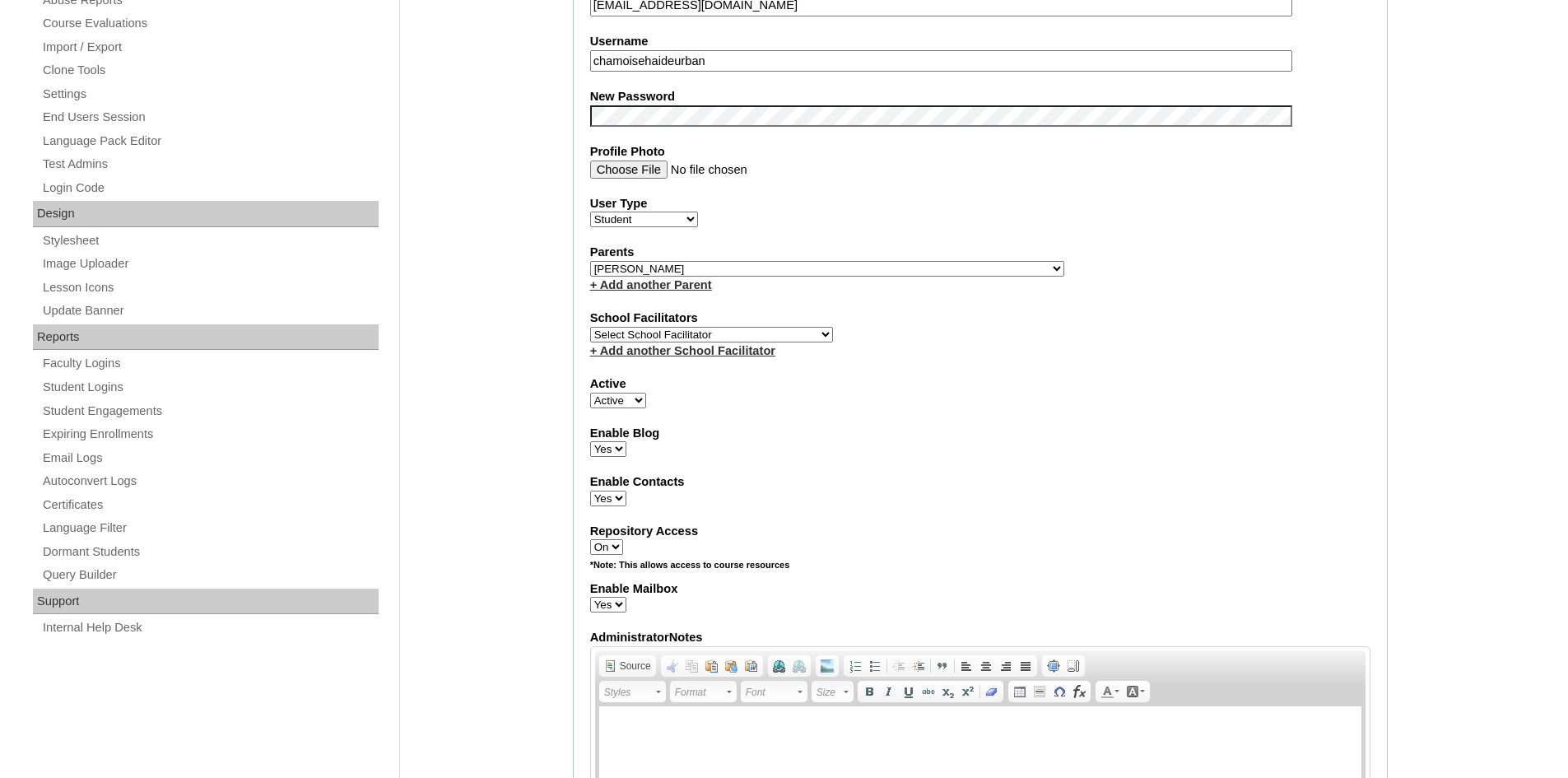
scroll to position [629, 0]
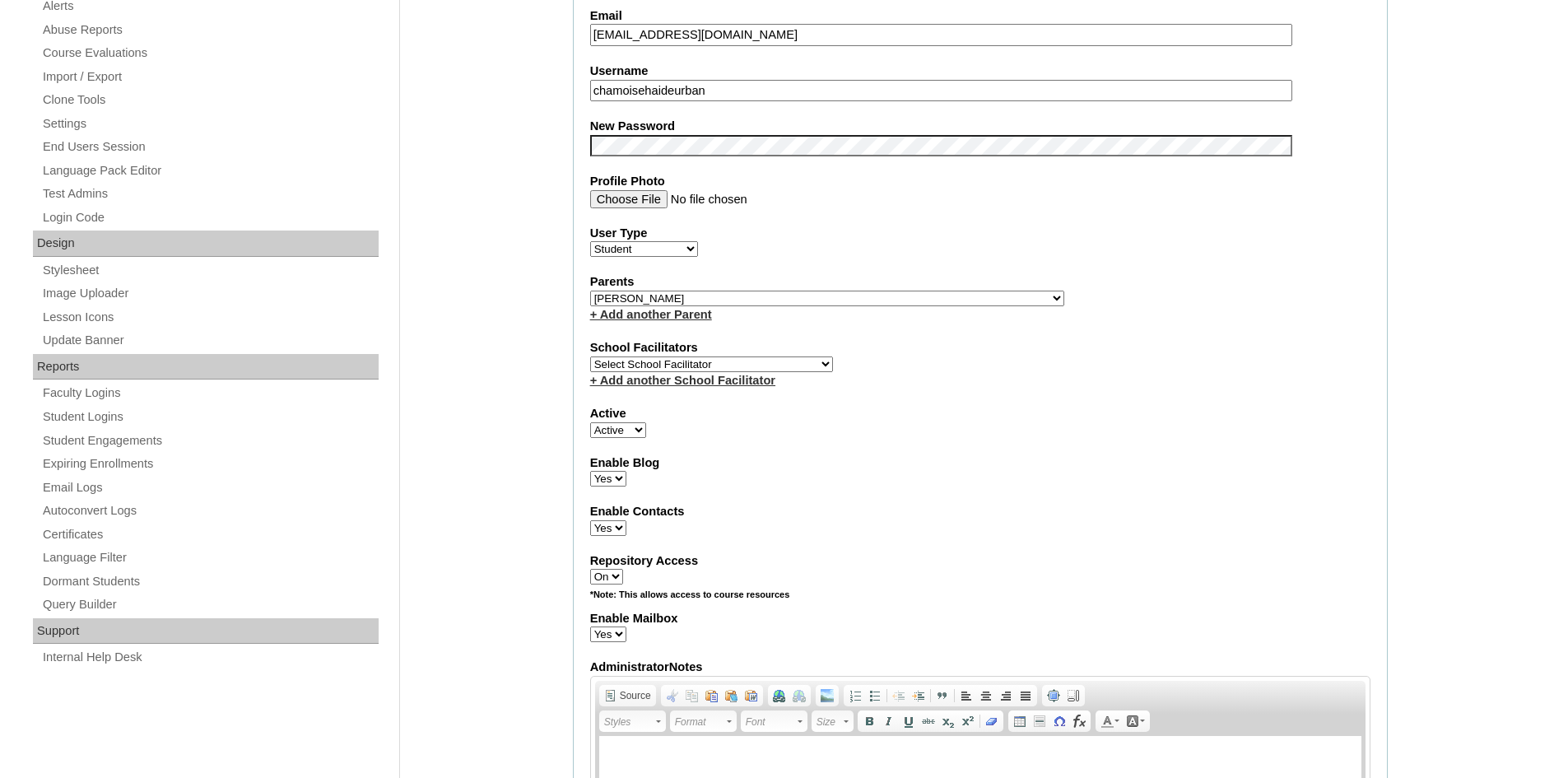
click at [978, 286] on label "Parents" at bounding box center [980, 282] width 780 height 17
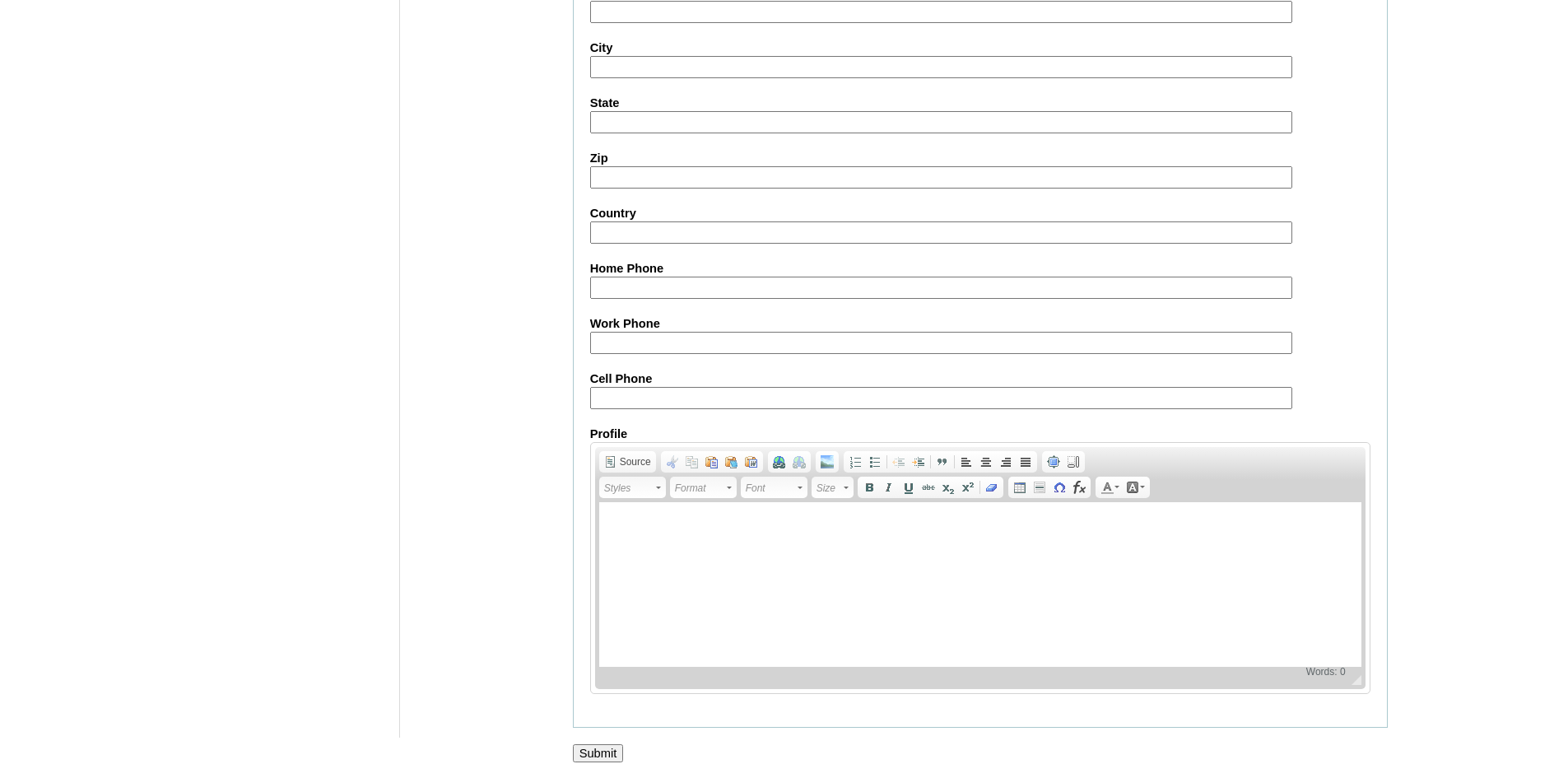
scroll to position [1716, 0]
click at [609, 744] on input "Submit" at bounding box center [599, 752] width 51 height 18
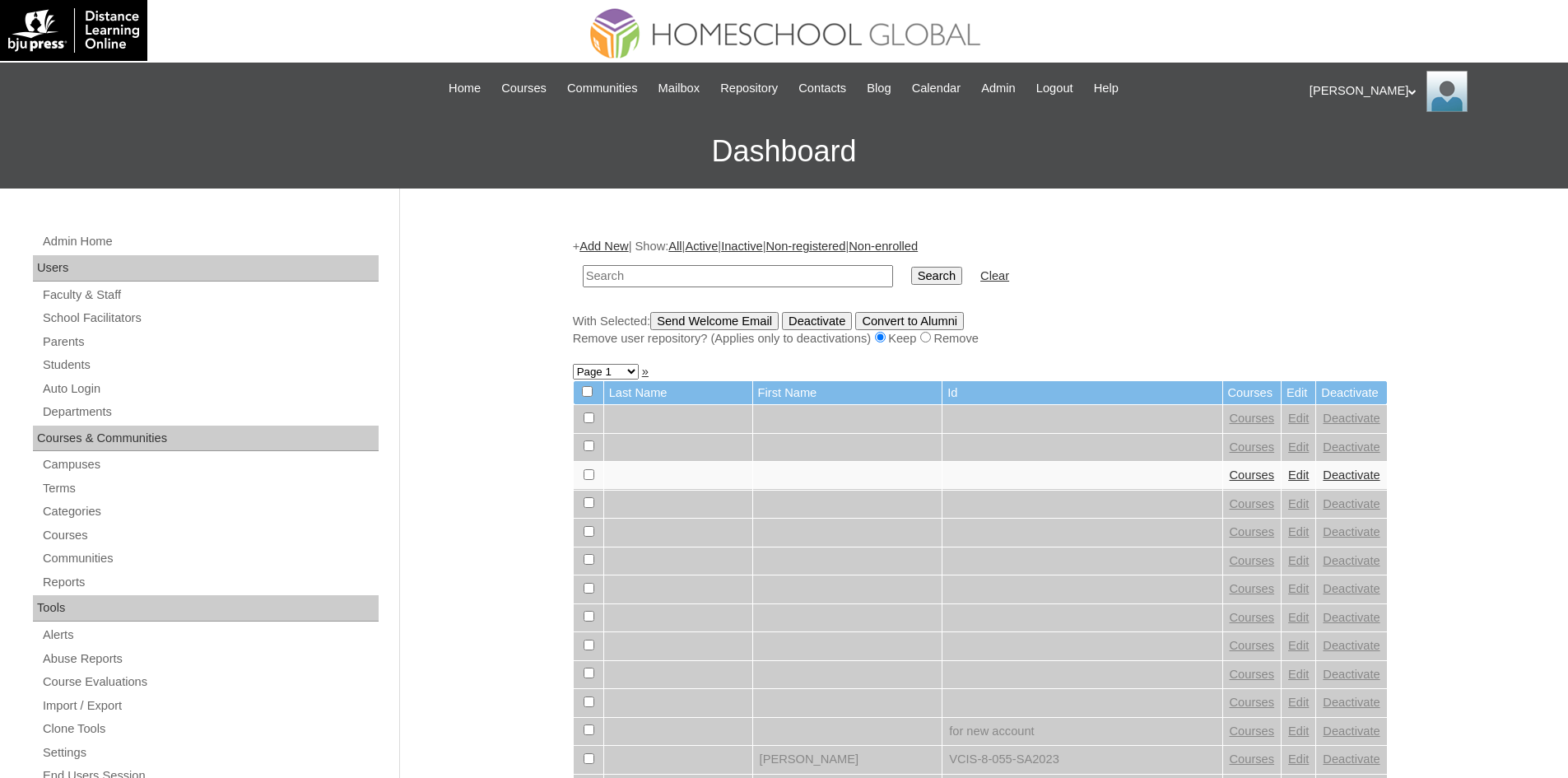
click at [735, 271] on input "text" at bounding box center [738, 276] width 311 height 22
paste input "MHS00200-TECHPH2025"
type input "MHS00200-TECHPH2025"
click at [911, 268] on input "Search" at bounding box center [936, 275] width 51 height 18
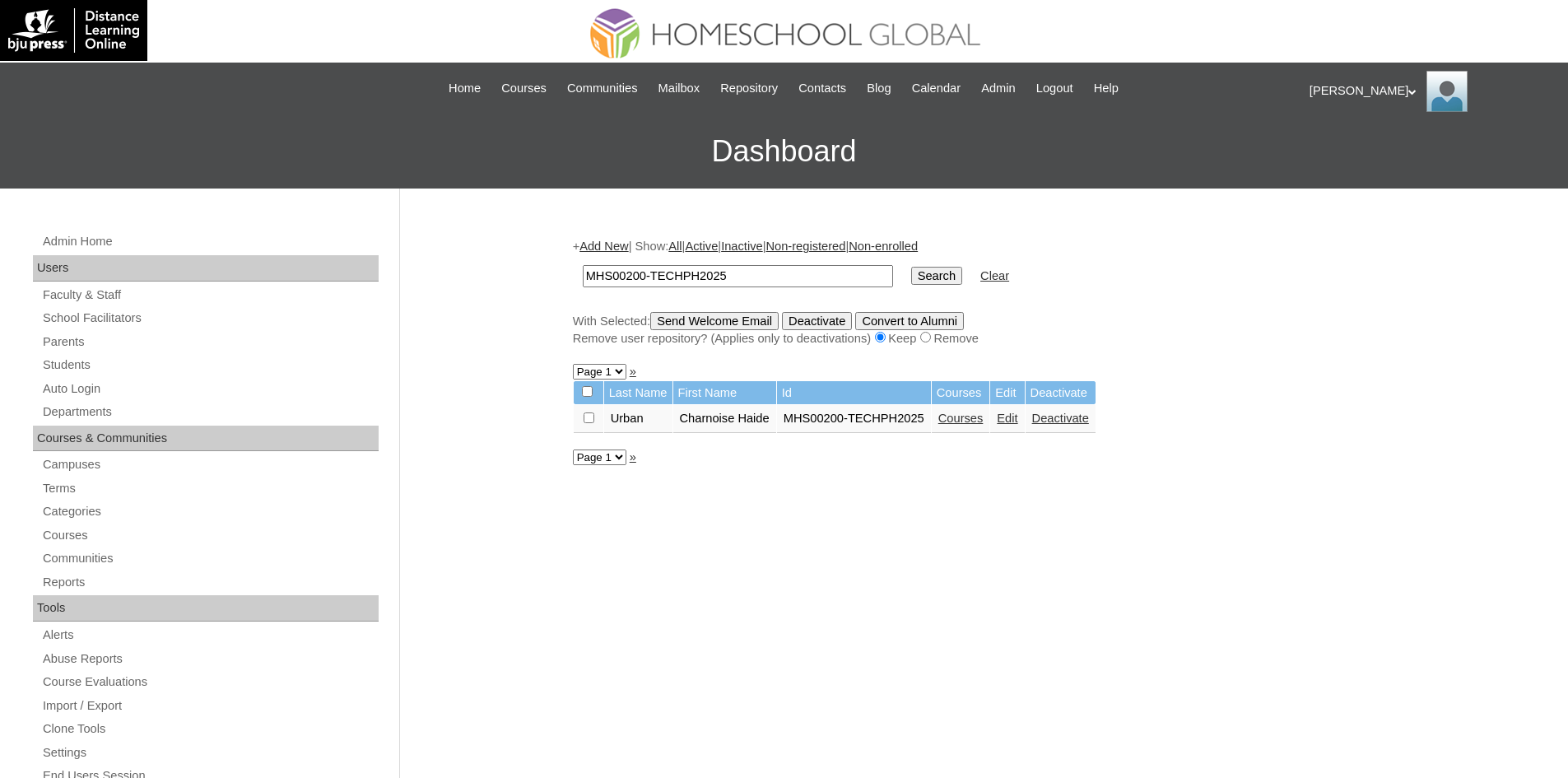
click at [1016, 420] on link "Edit" at bounding box center [1007, 419] width 20 height 14
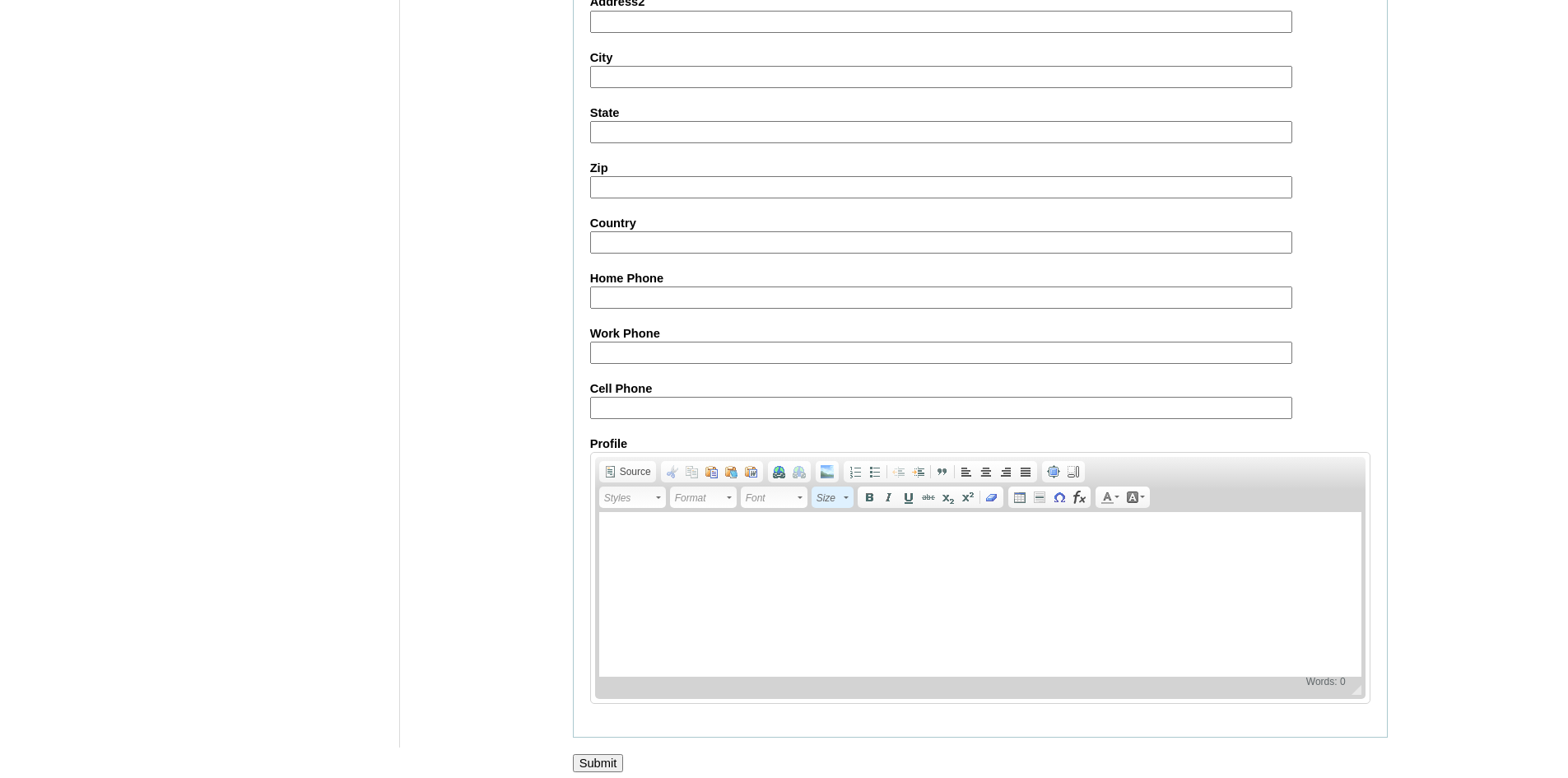
scroll to position [1731, 0]
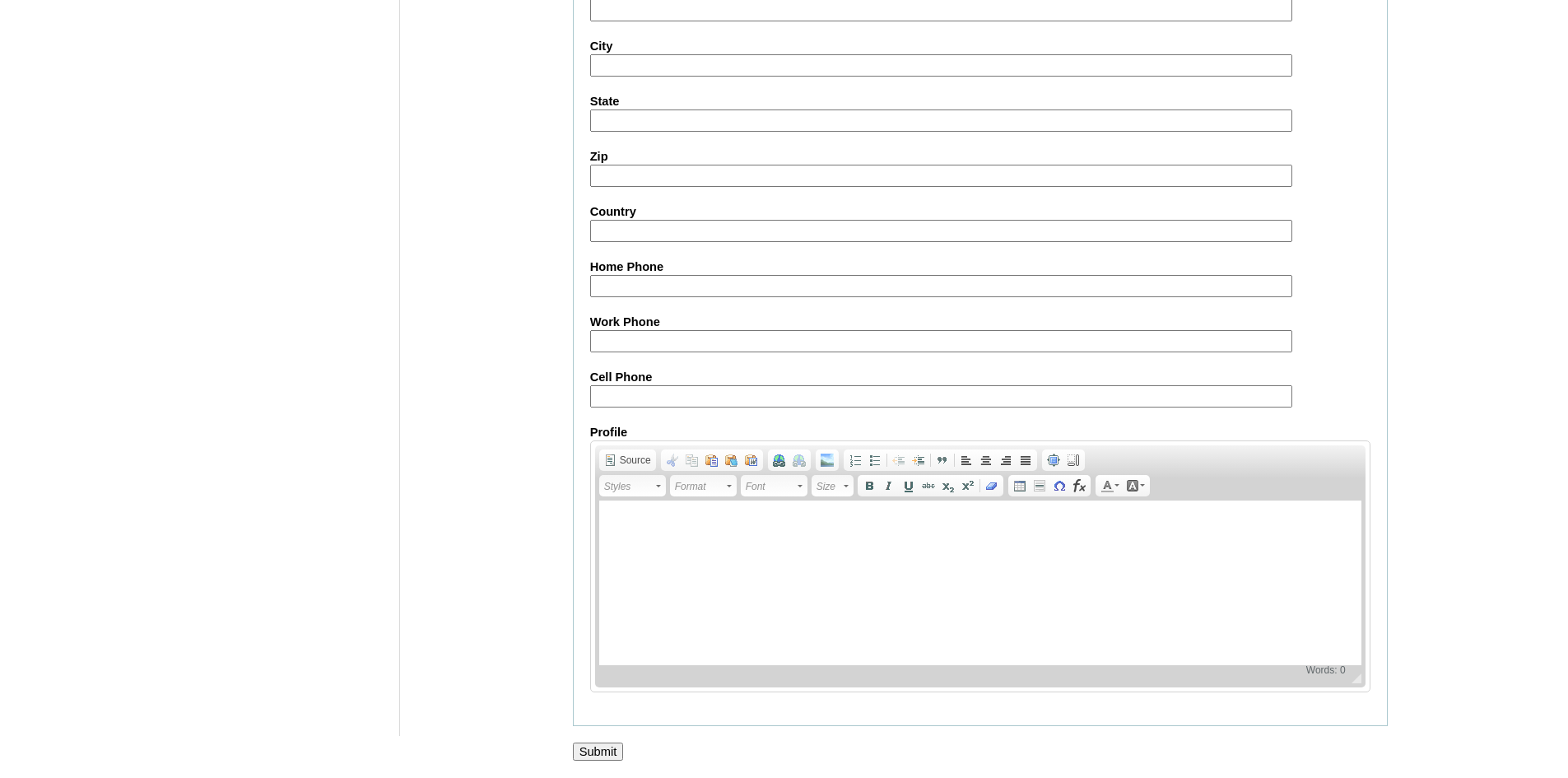
click at [584, 750] on input "Submit" at bounding box center [599, 752] width 51 height 18
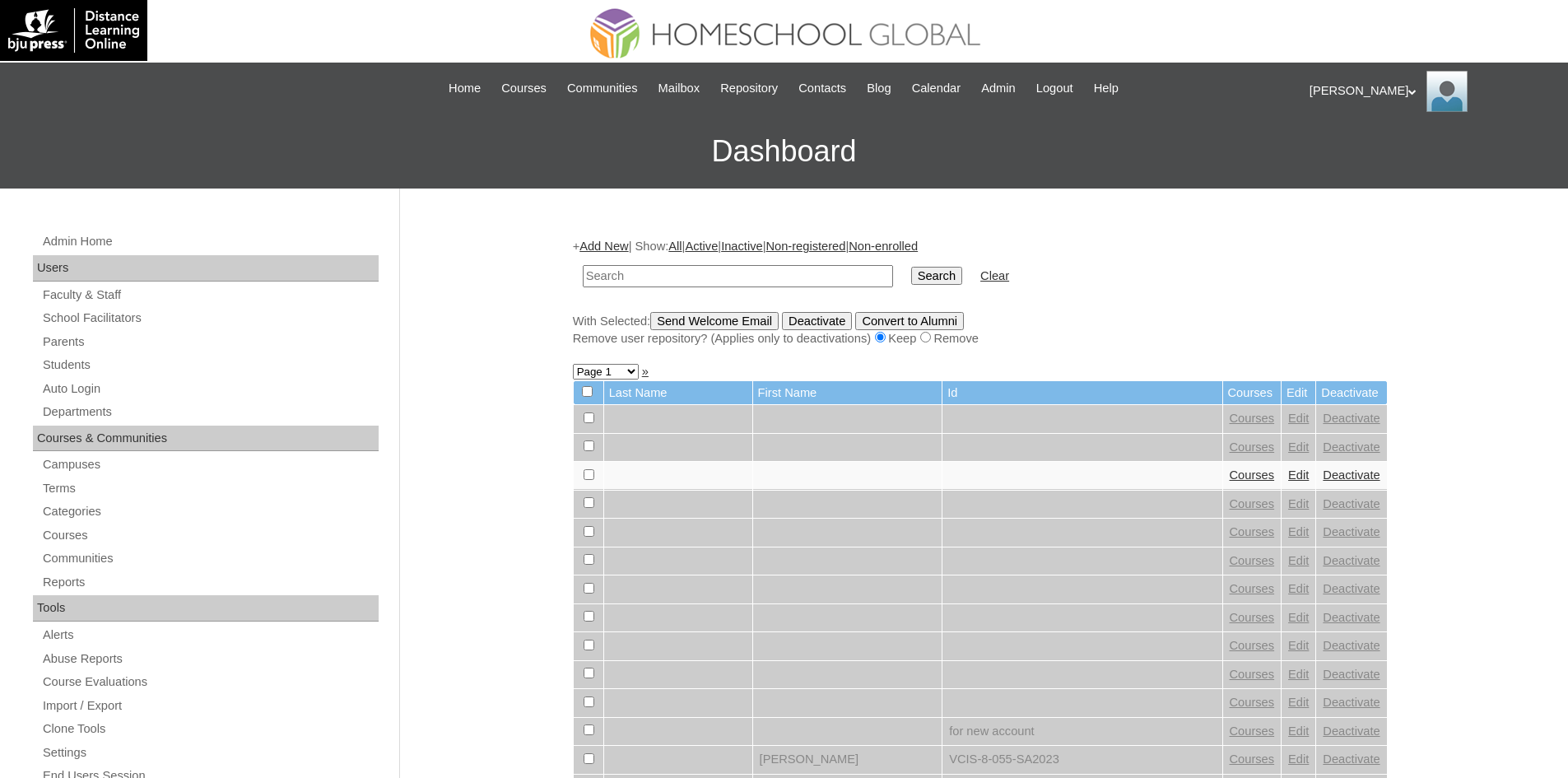
paste input "MHS00200-TECHPH2025"
type input "MHS00200-TECHPH2025"
click at [911, 275] on input "Search" at bounding box center [936, 275] width 51 height 18
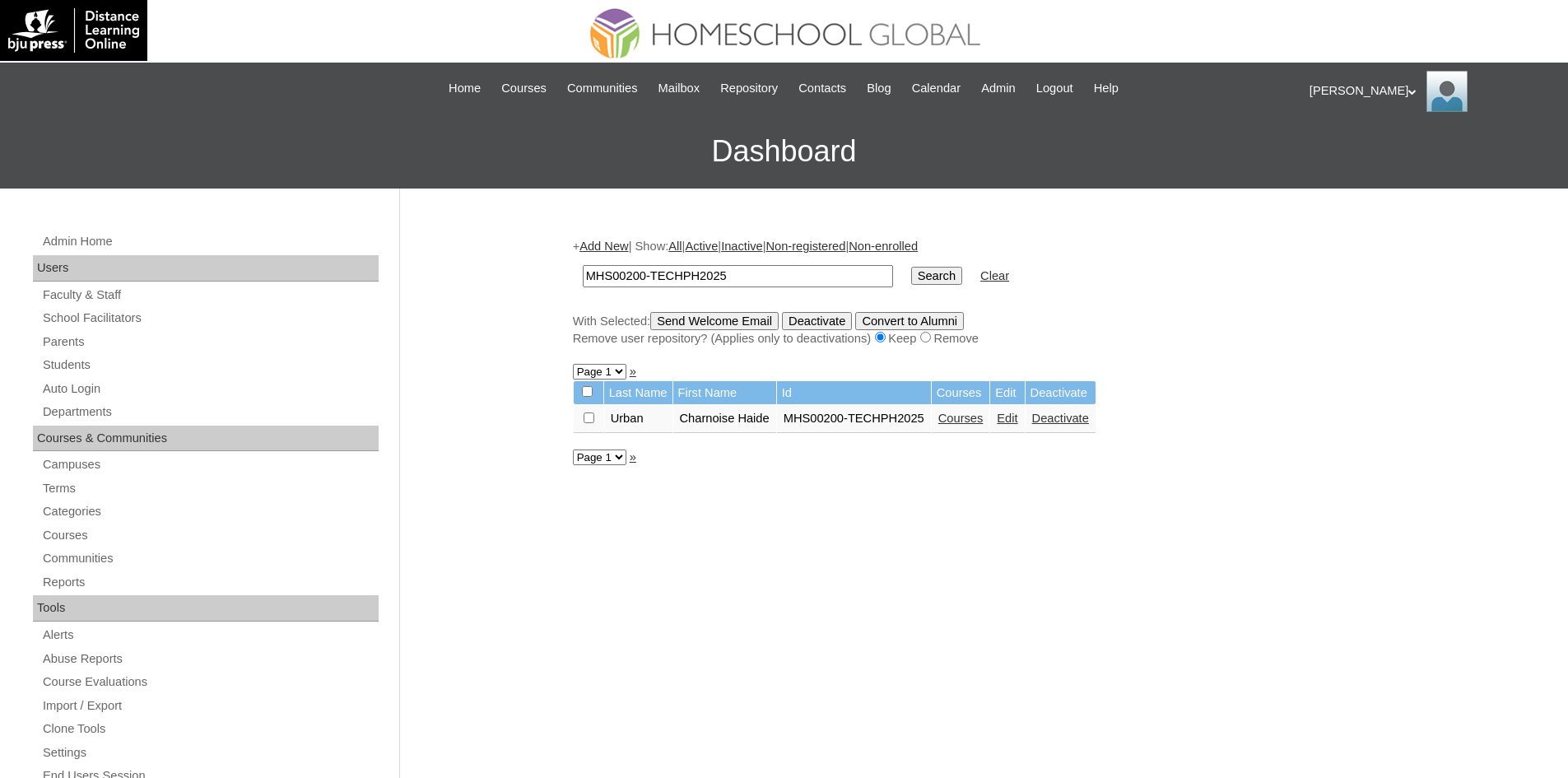
click at [962, 420] on link "Courses" at bounding box center [960, 419] width 45 height 14
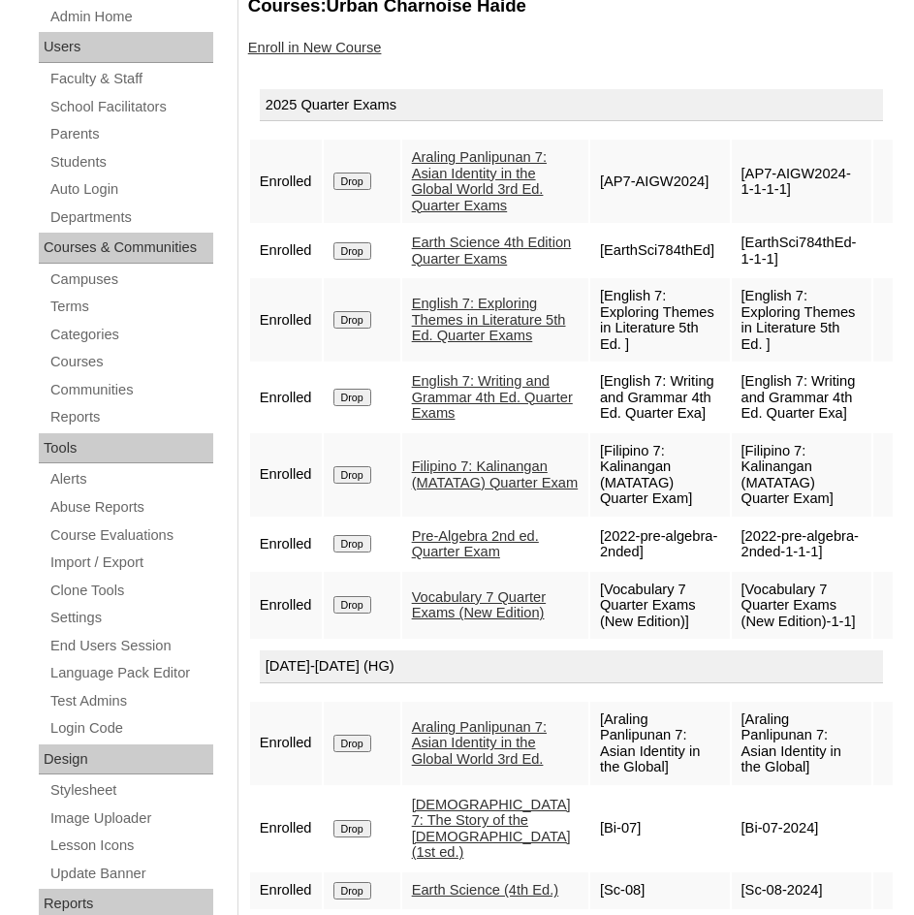
scroll to position [220, 0]
